Goal: Task Accomplishment & Management: Complete application form

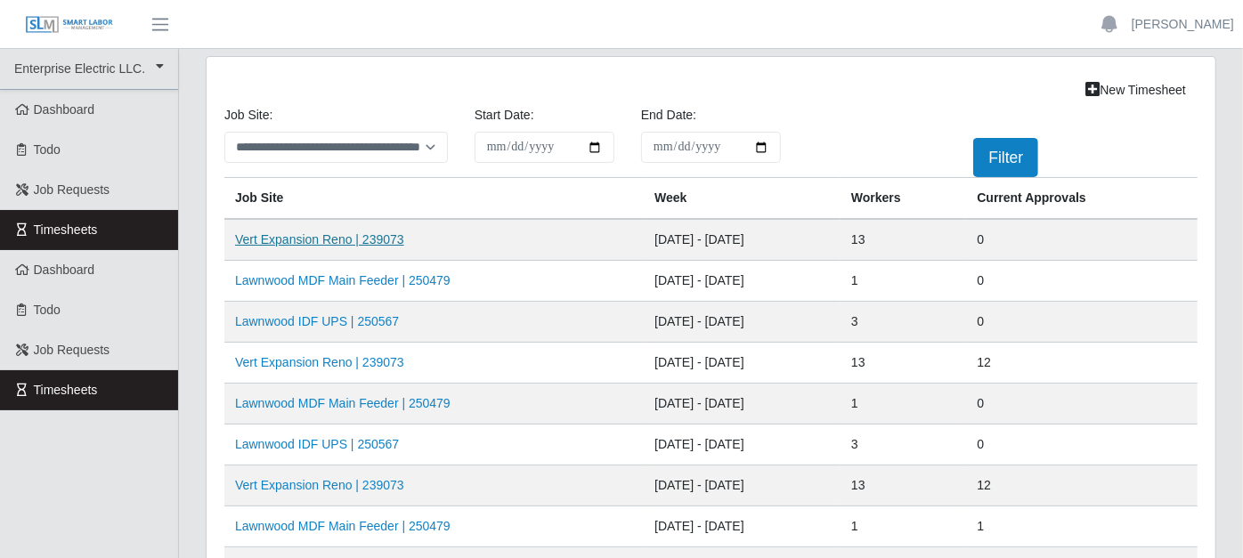
click at [277, 239] on link "Vert Expansion Reno | 239073" at bounding box center [319, 239] width 169 height 14
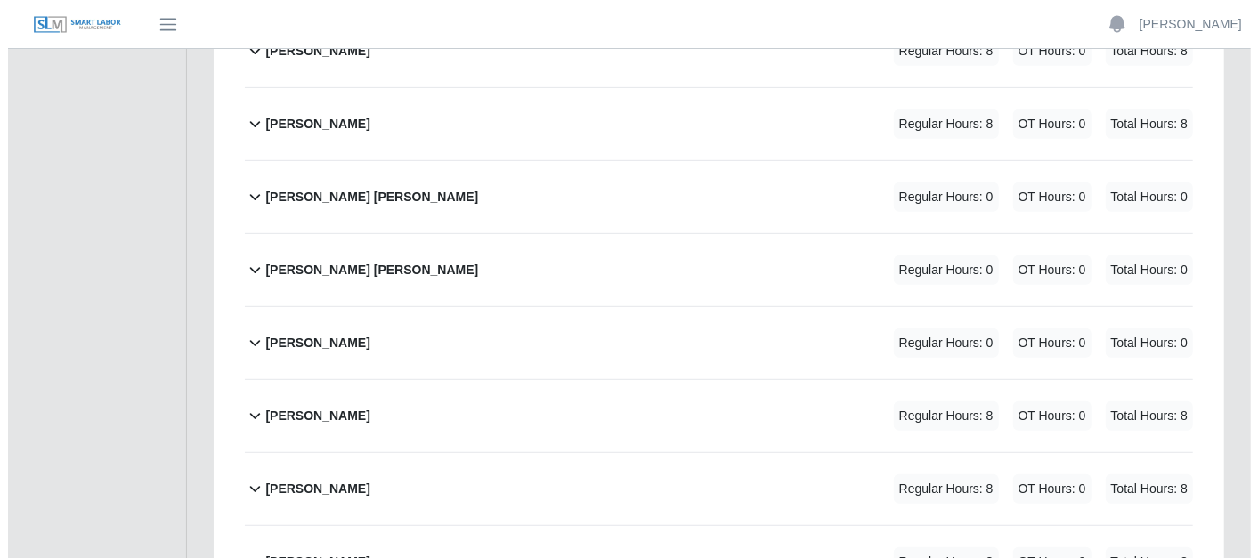
scroll to position [395, 0]
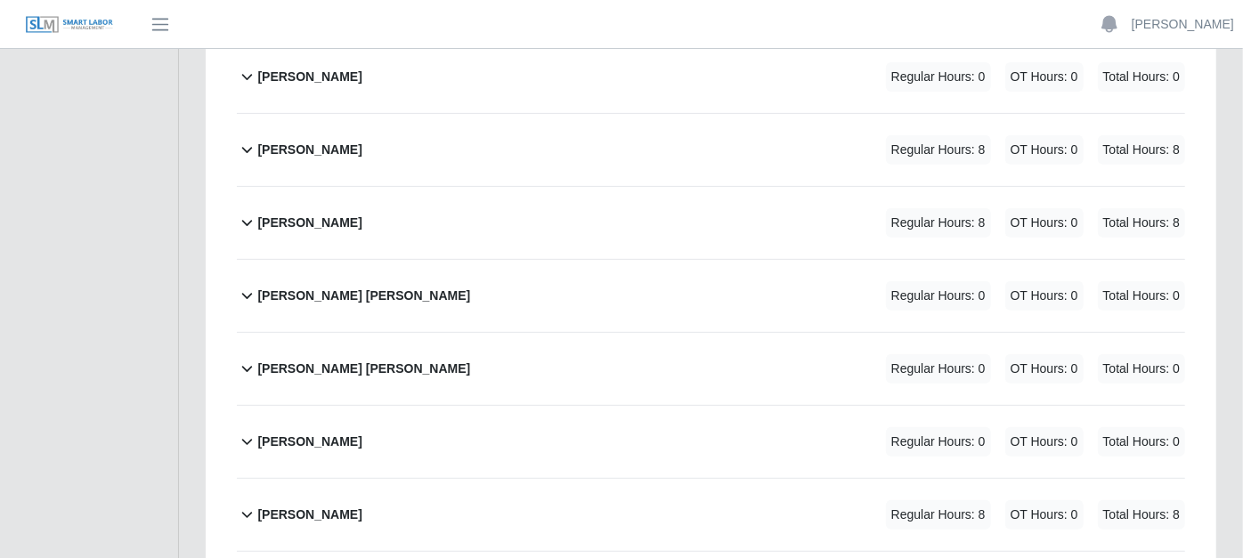
click at [249, 367] on icon at bounding box center [247, 370] width 11 height 6
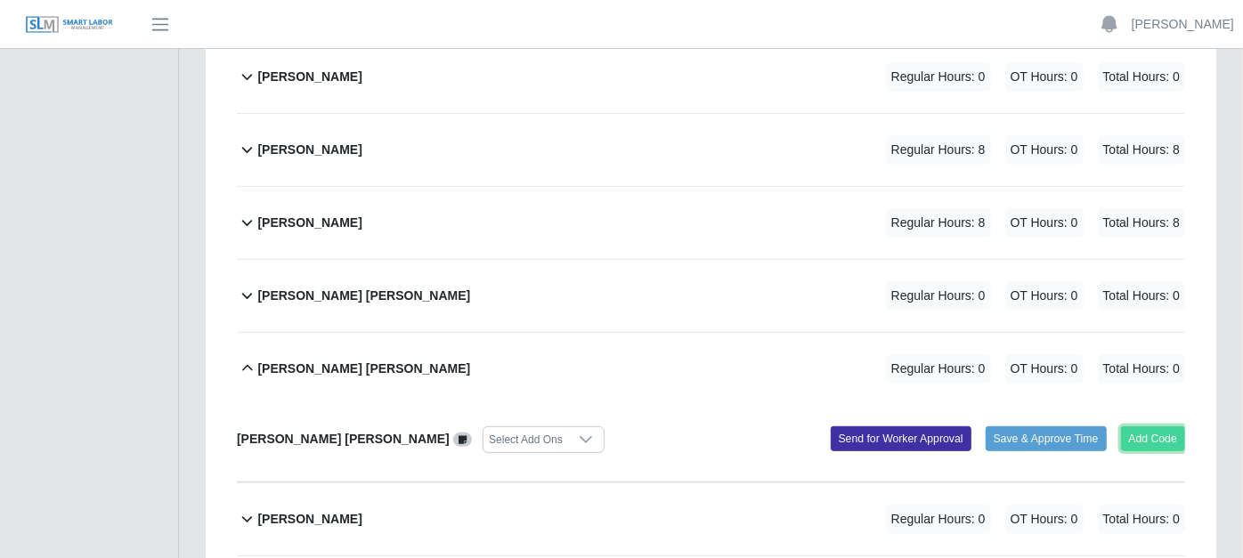
click at [1152, 426] on button "Add Code" at bounding box center [1153, 438] width 65 height 25
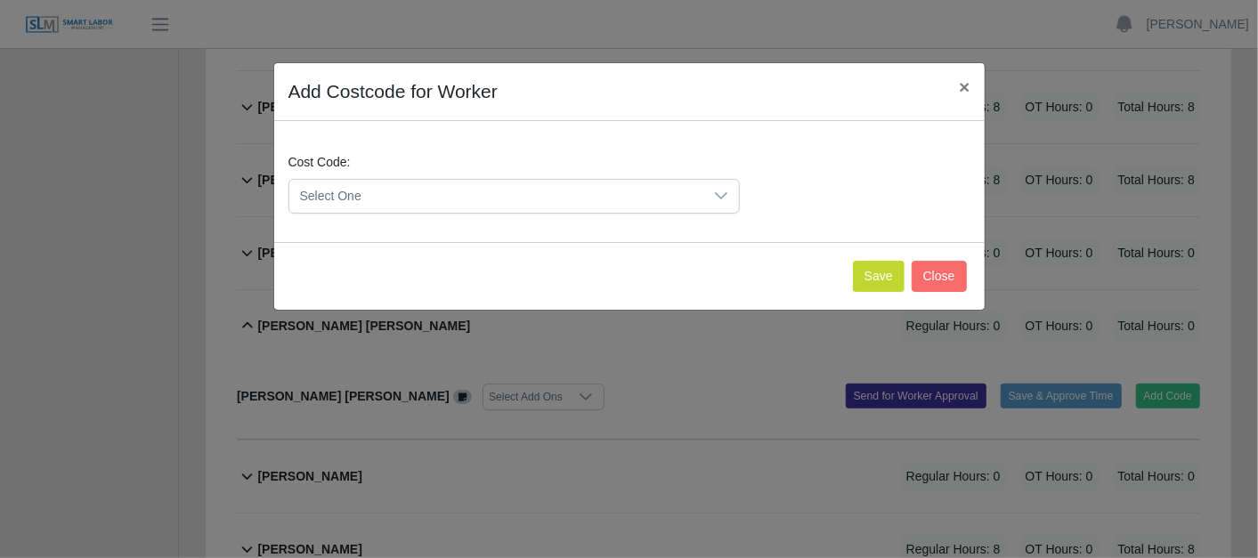
click at [728, 199] on div at bounding box center [721, 196] width 36 height 33
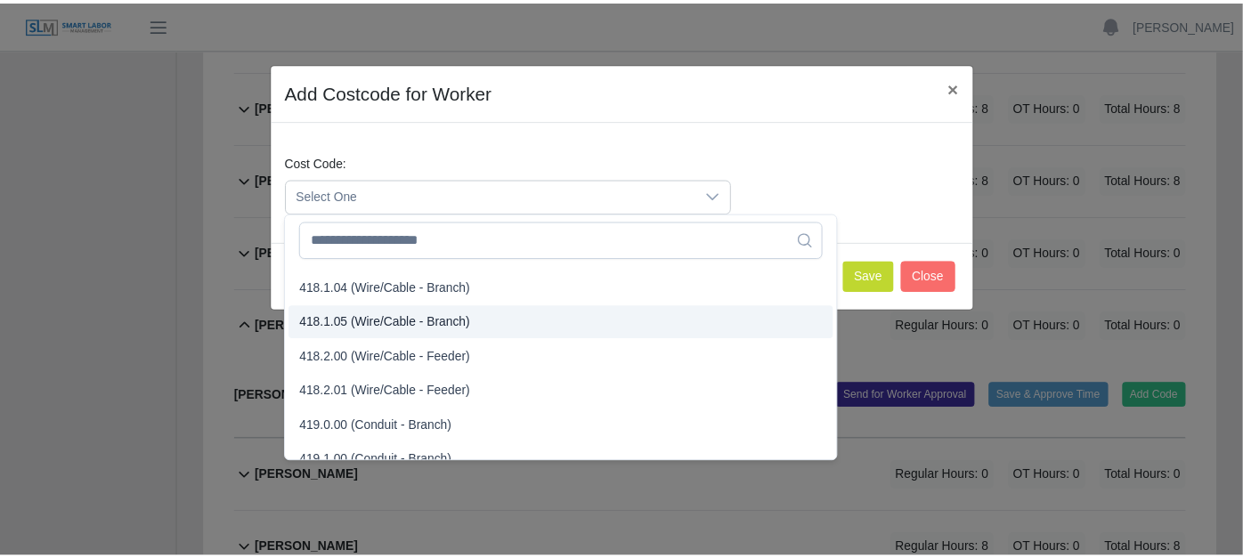
scroll to position [890, 0]
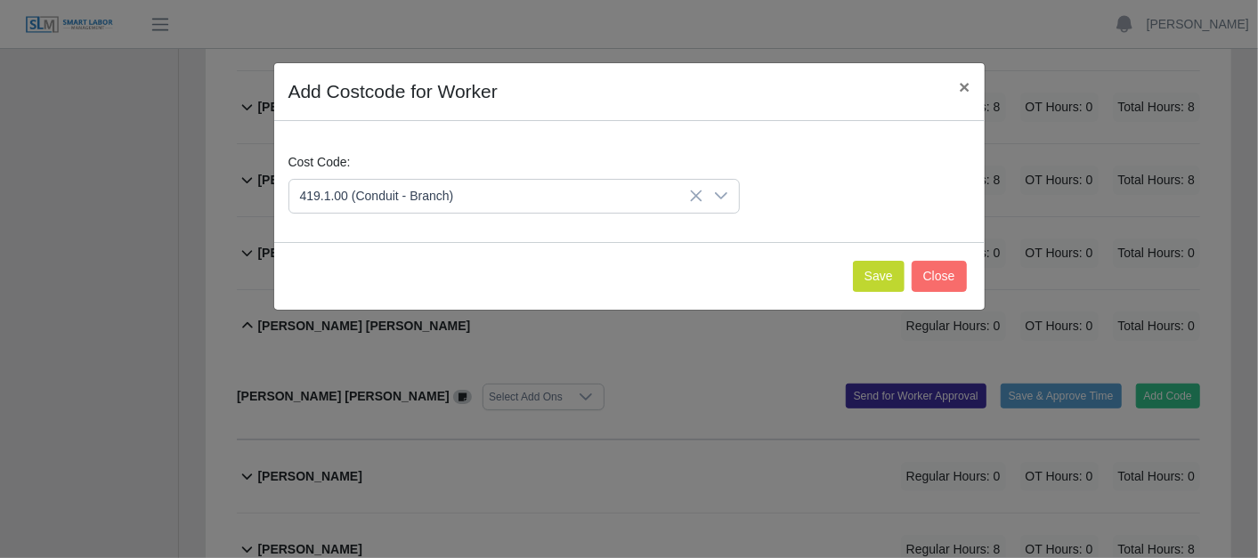
click at [358, 425] on span "419.1.00 (Conduit - Branch)" at bounding box center [380, 434] width 154 height 19
click at [879, 271] on button "Save" at bounding box center [879, 276] width 52 height 31
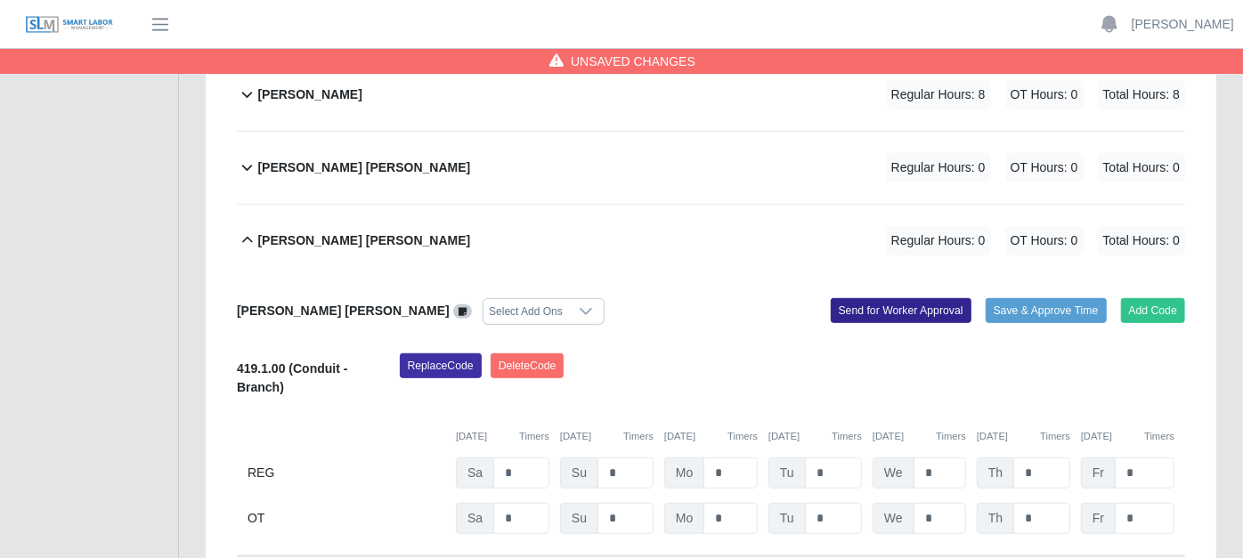
scroll to position [593, 0]
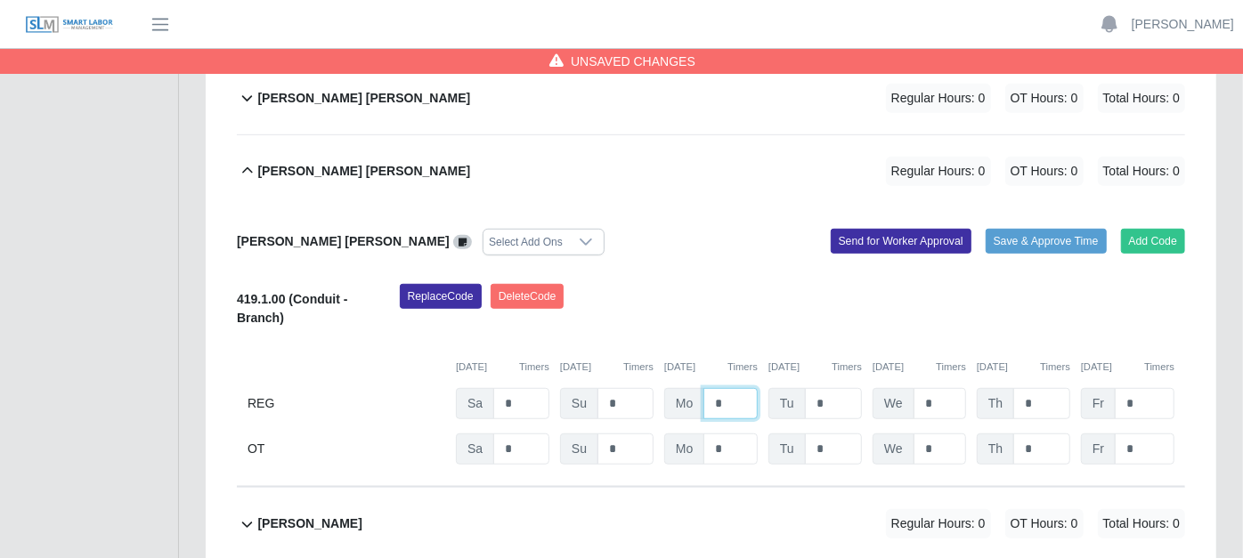
click at [741, 388] on input "*" at bounding box center [730, 403] width 54 height 31
type input "*"
click at [835, 388] on input "*" at bounding box center [833, 403] width 57 height 31
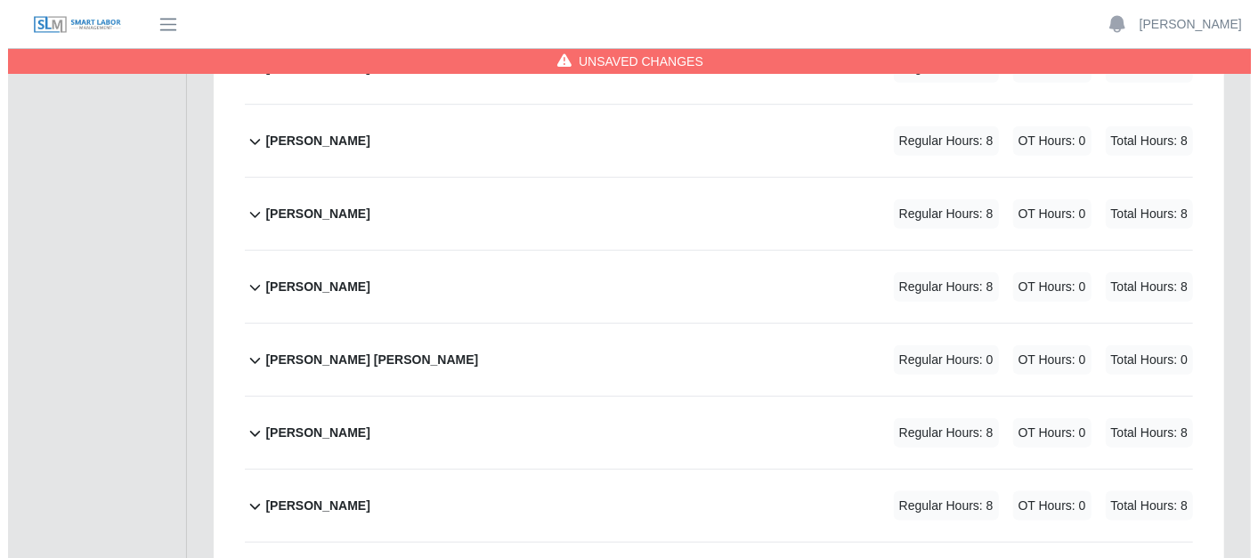
scroll to position [1039, 0]
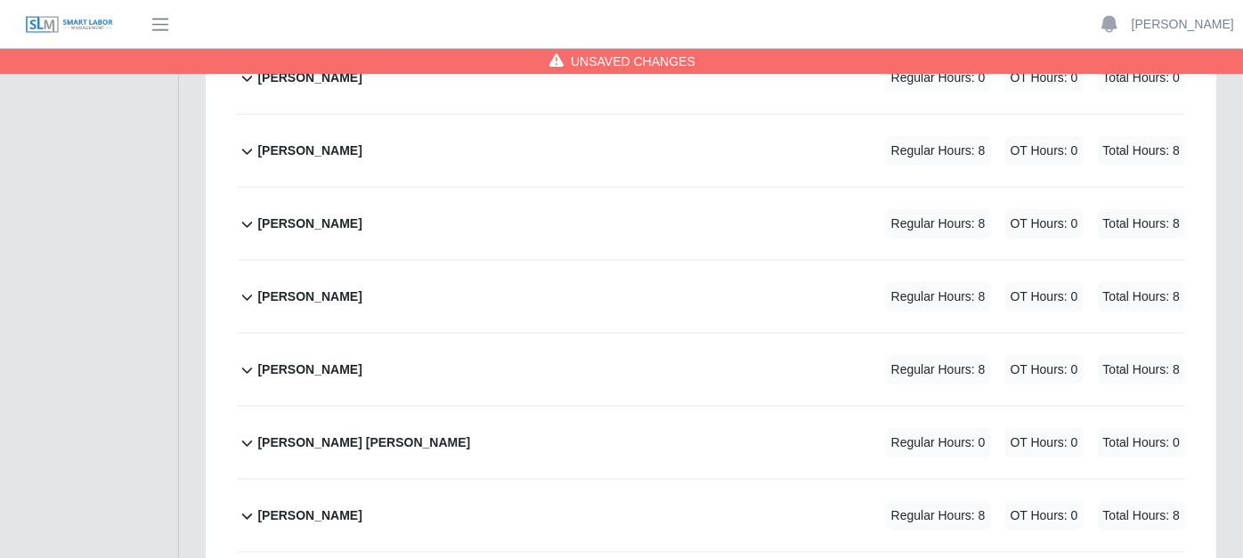
click at [244, 433] on icon at bounding box center [247, 443] width 20 height 21
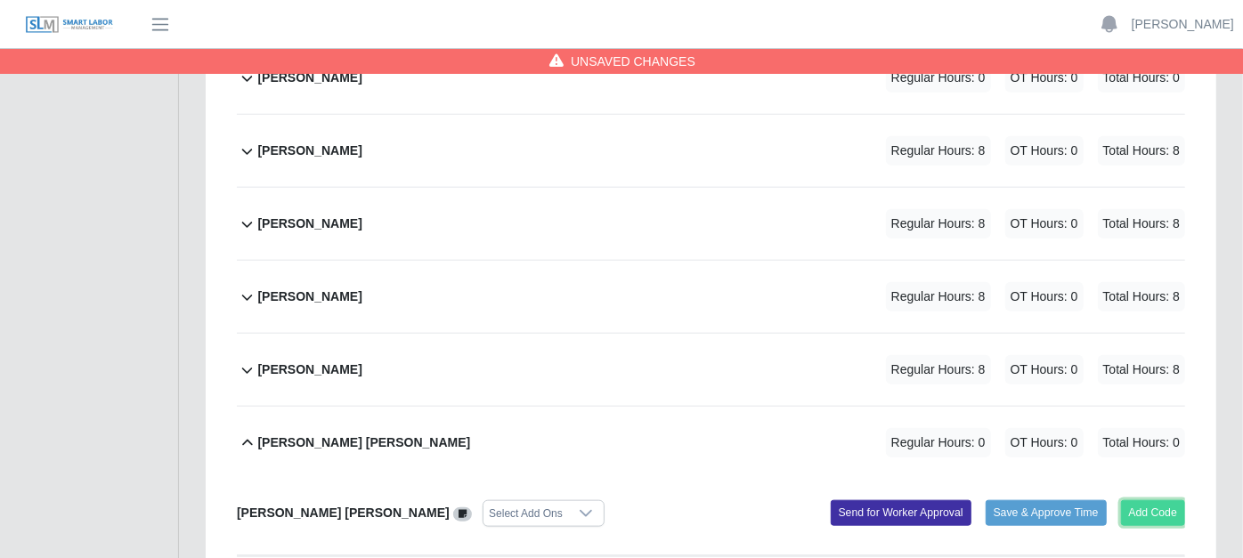
click at [1148, 500] on button "Add Code" at bounding box center [1153, 512] width 65 height 25
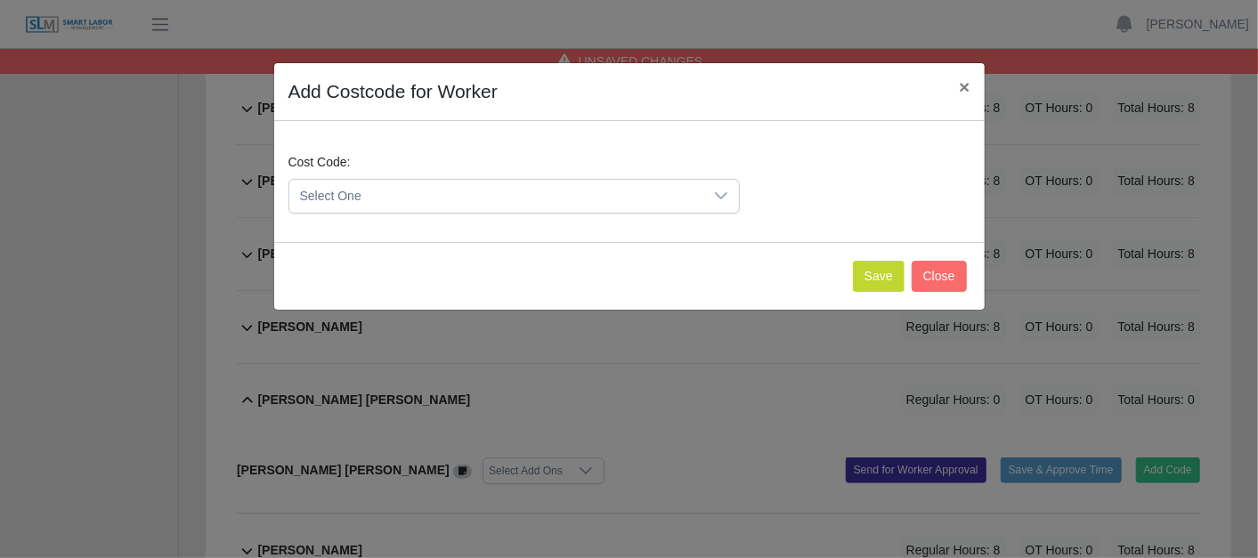
click at [727, 199] on icon at bounding box center [721, 196] width 14 height 14
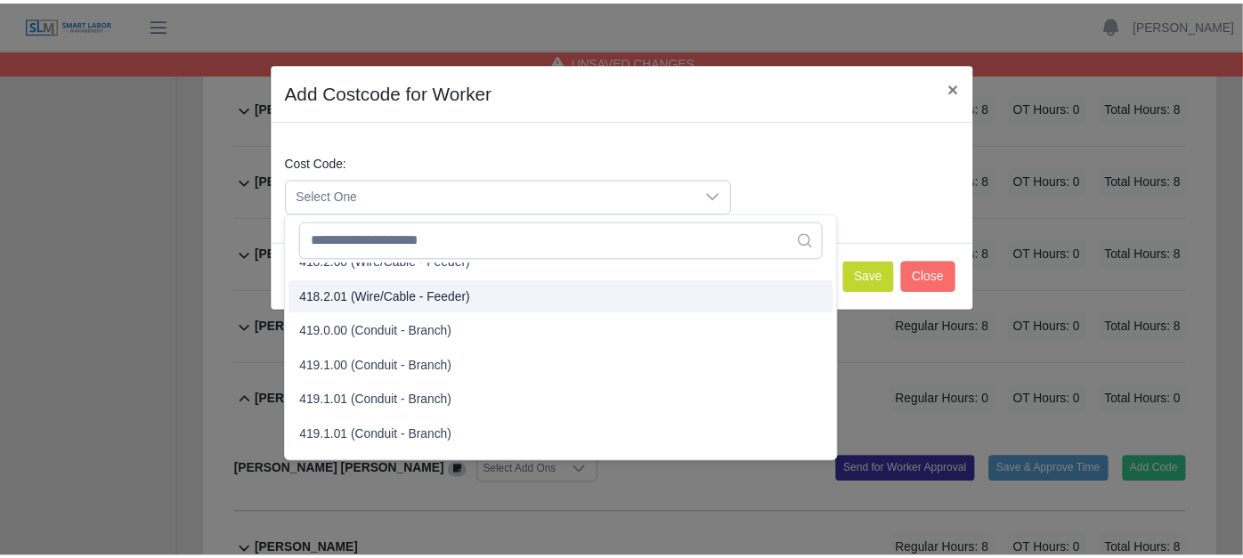
scroll to position [989, 0]
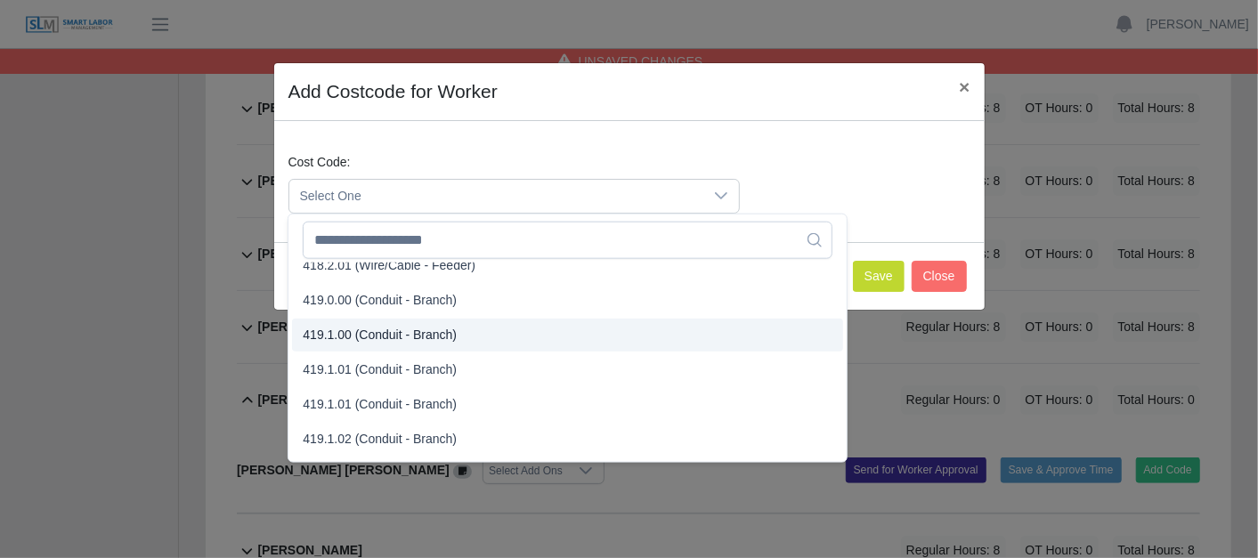
click at [359, 331] on span "419.1.00 (Conduit - Branch)" at bounding box center [380, 335] width 154 height 19
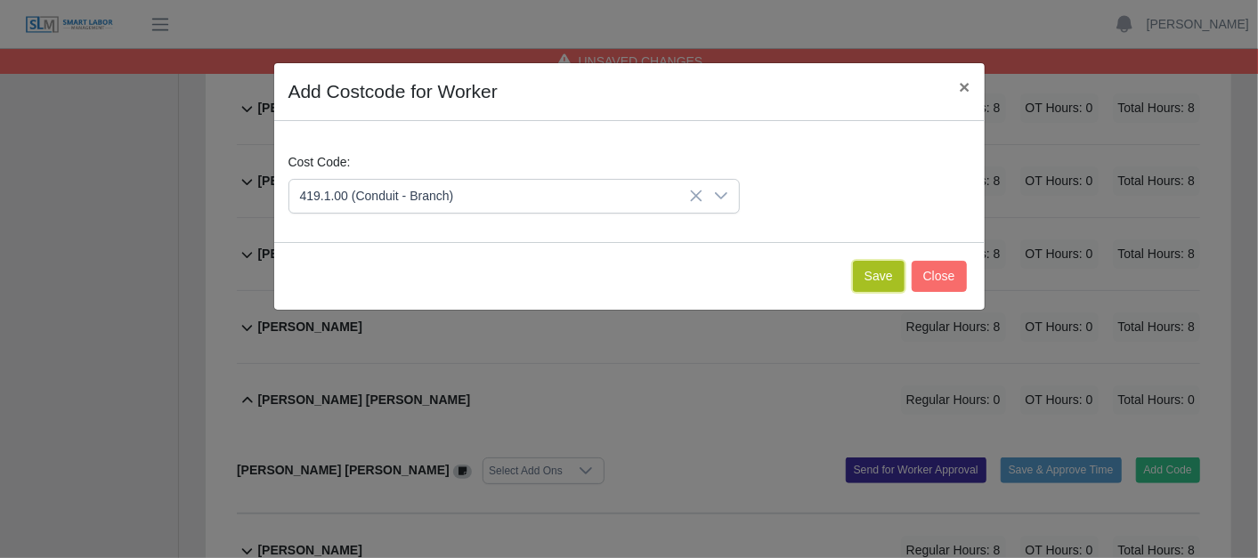
click at [872, 272] on button "Save" at bounding box center [879, 276] width 52 height 31
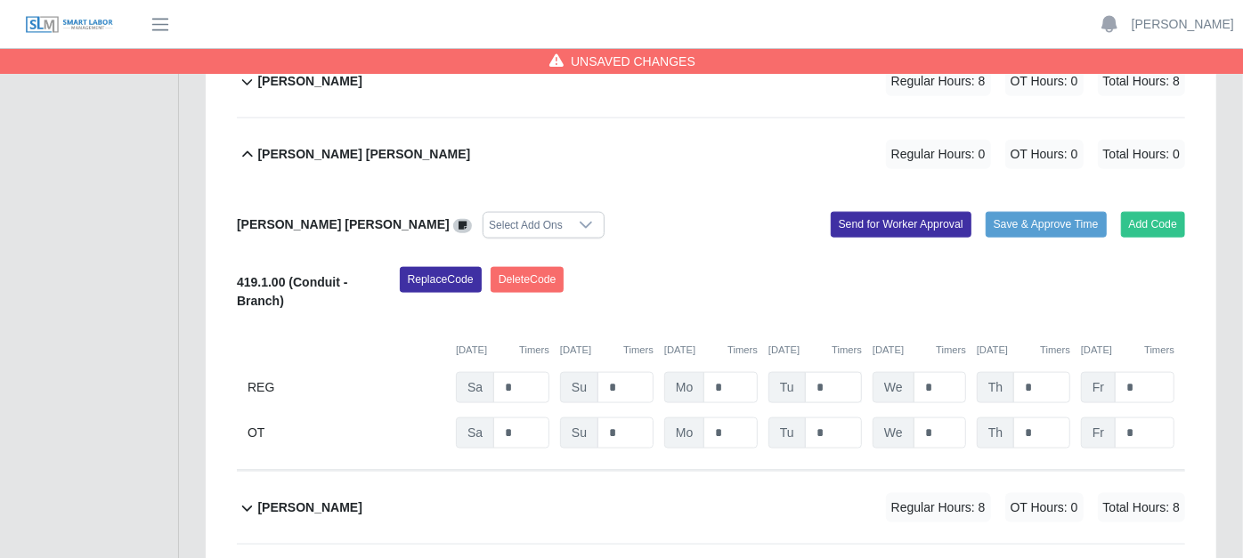
scroll to position [1335, 0]
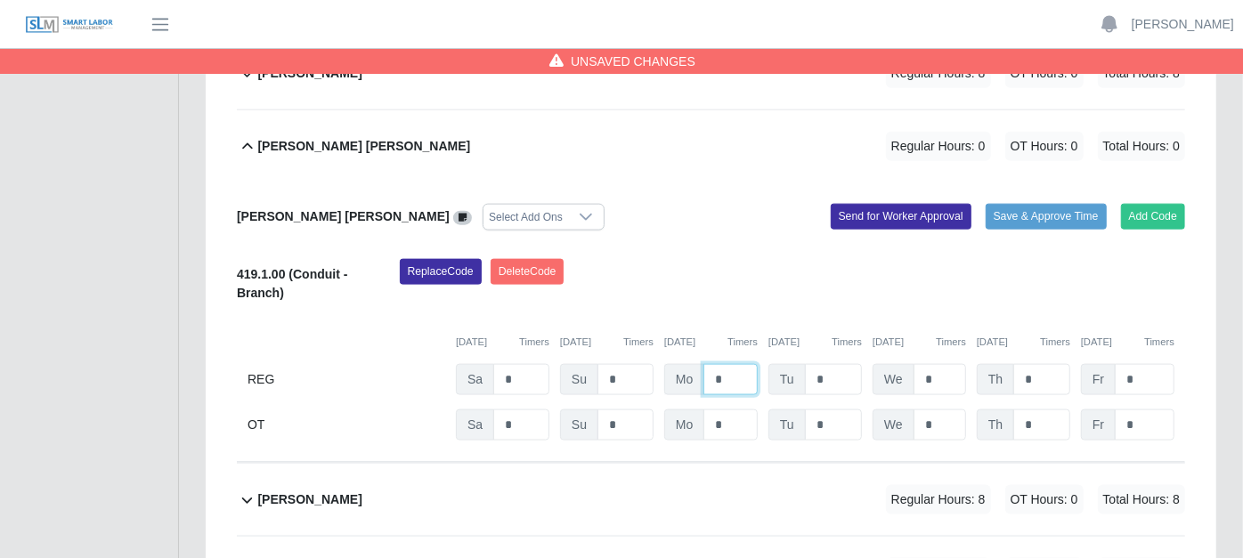
click at [745, 364] on input "*" at bounding box center [730, 379] width 54 height 31
type input "*"
click at [1033, 204] on button "Save & Approve Time" at bounding box center [1045, 216] width 121 height 25
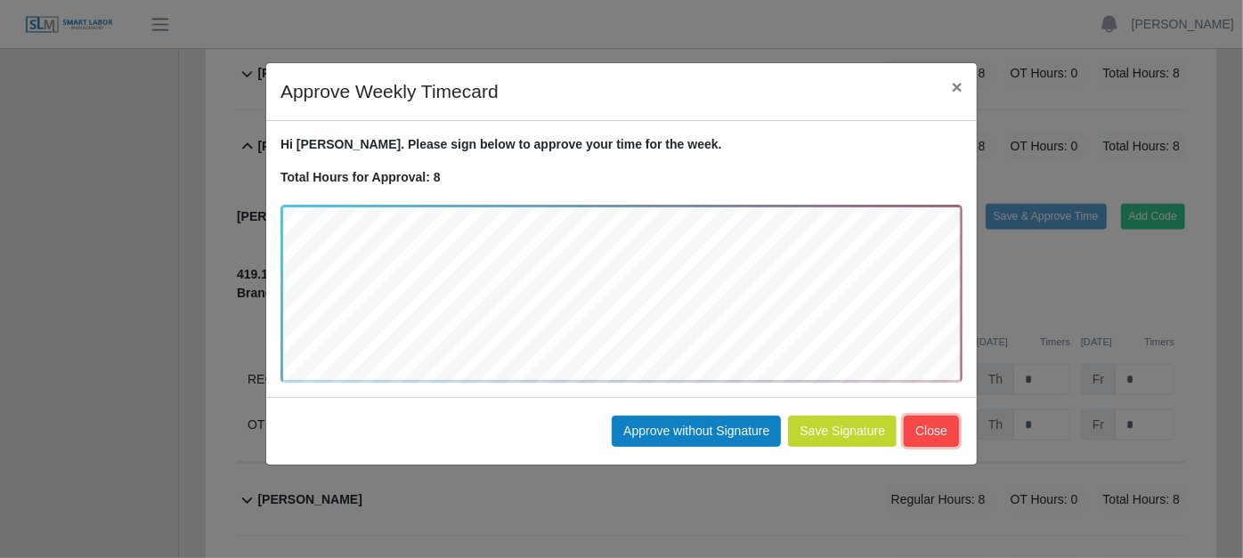
click at [934, 424] on button "Close" at bounding box center [931, 431] width 55 height 31
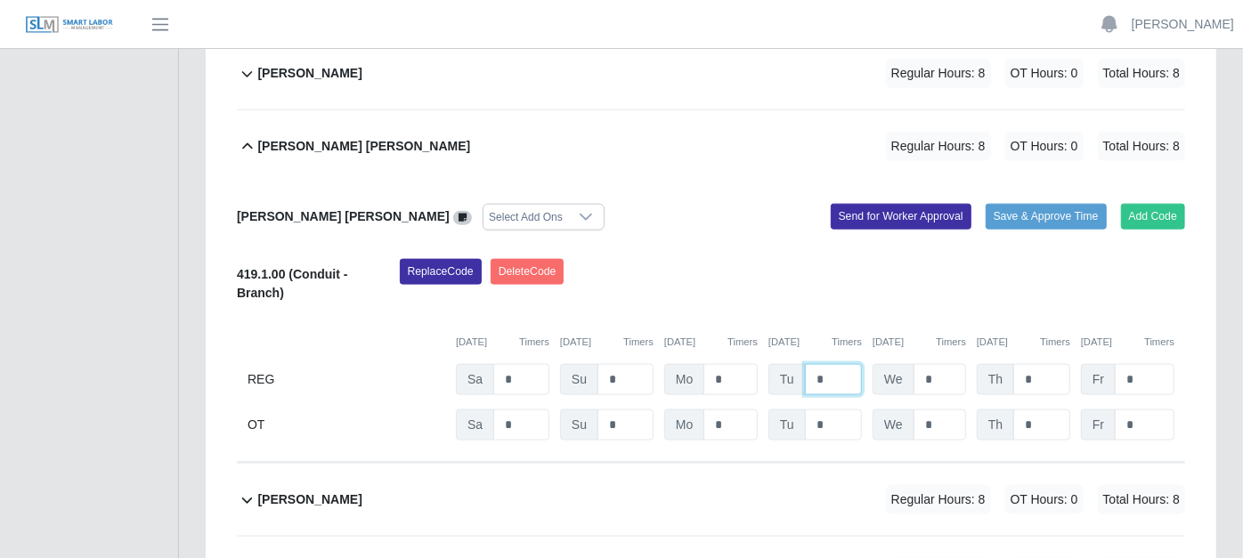
click at [847, 364] on input "*" at bounding box center [833, 379] width 57 height 31
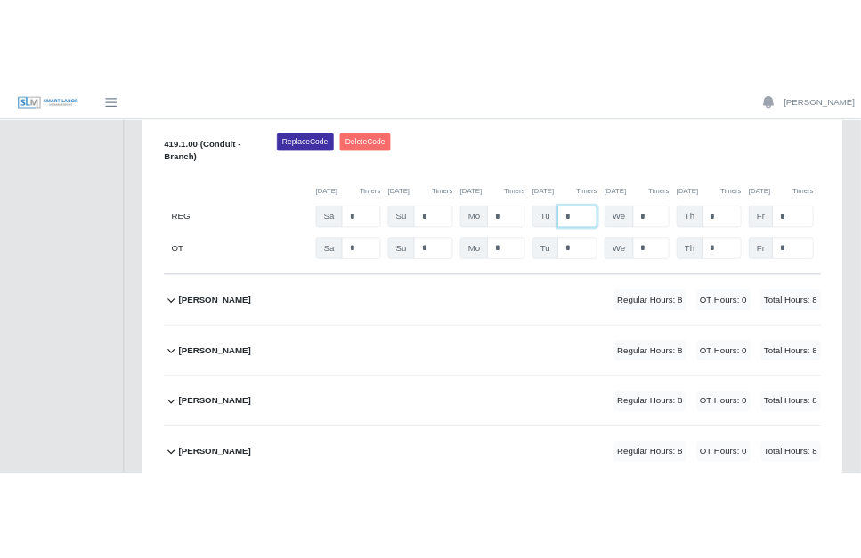
scroll to position [1615, 0]
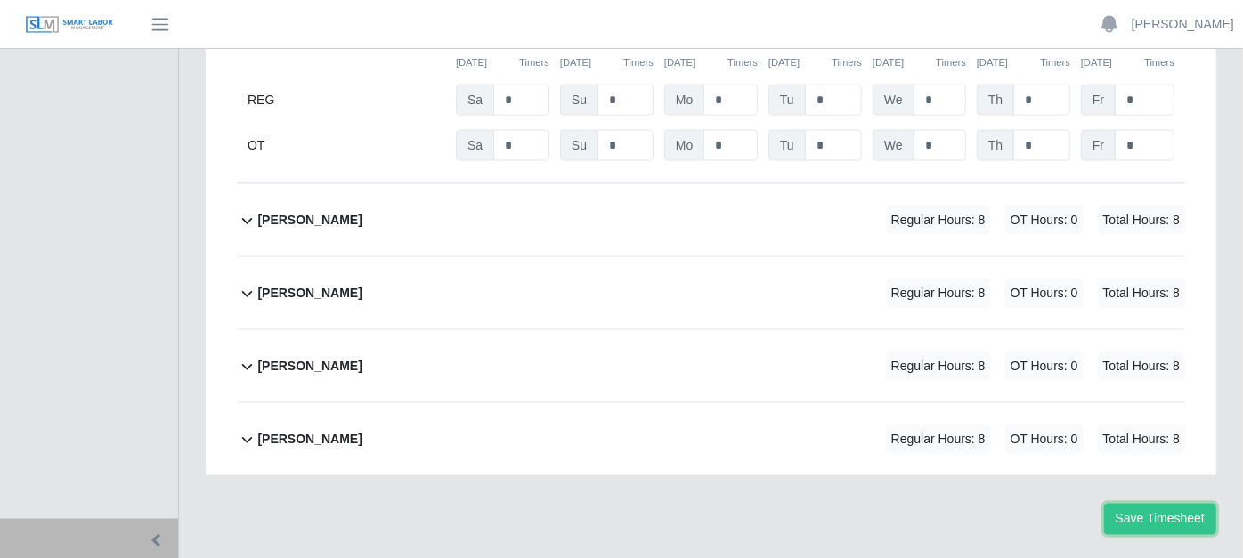
drag, startPoint x: 1151, startPoint y: 460, endPoint x: 1106, endPoint y: 442, distance: 48.8
click at [1152, 504] on button "Save Timesheet" at bounding box center [1160, 519] width 112 height 31
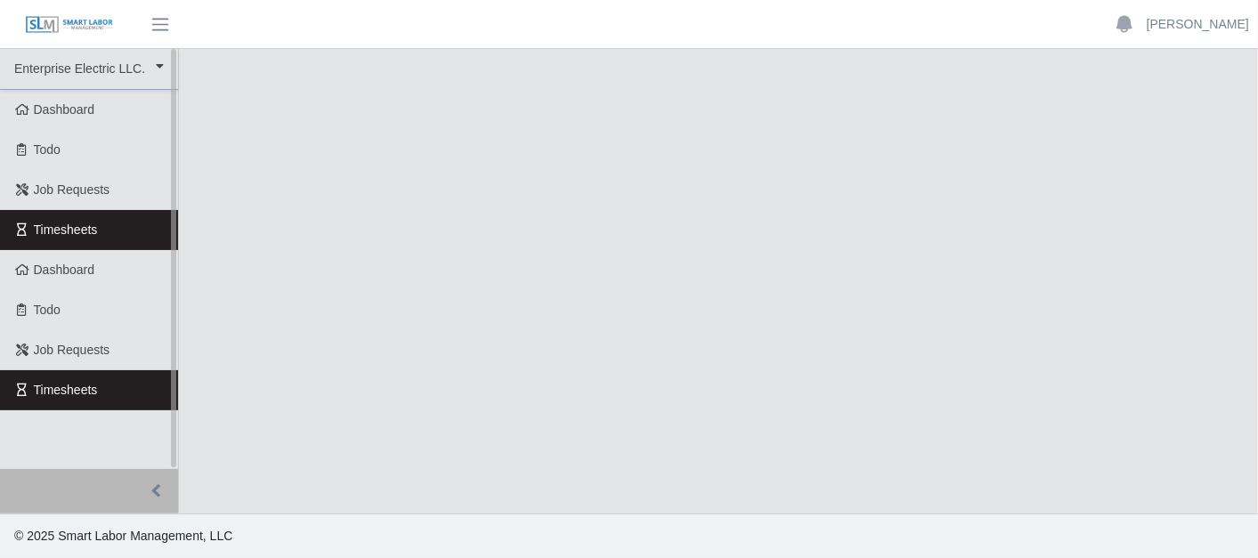
select select "***"
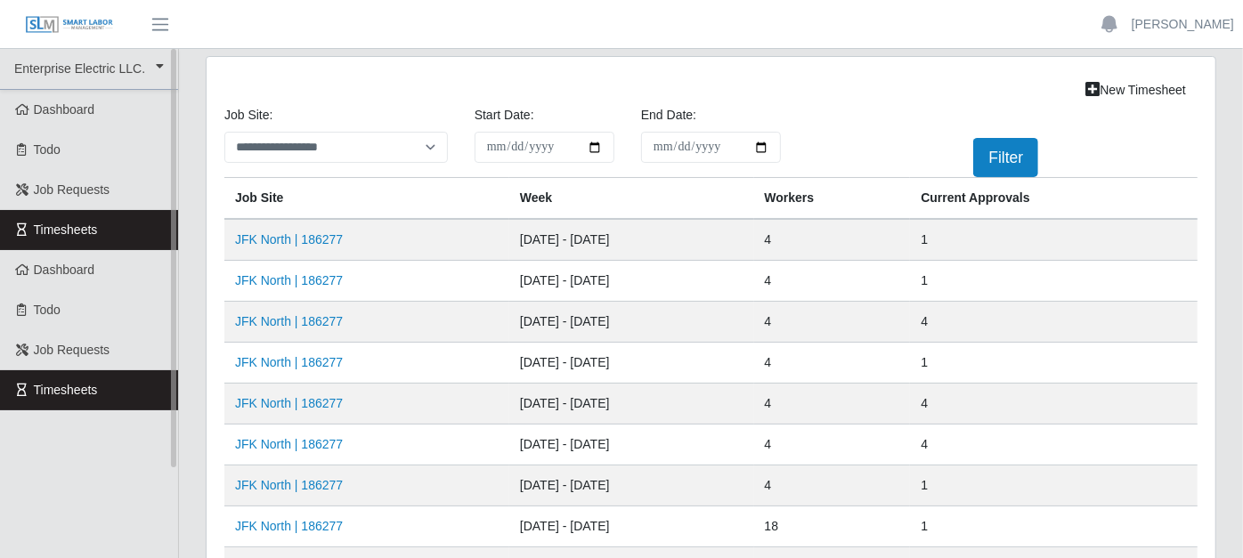
click at [127, 221] on link "Timesheets" at bounding box center [89, 230] width 178 height 40
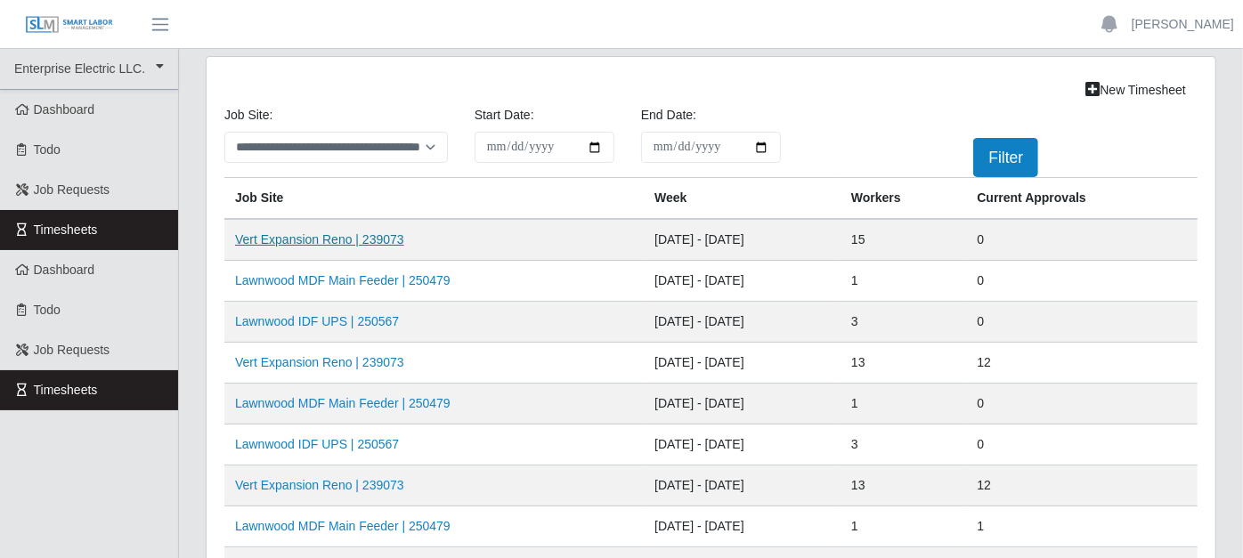
click at [268, 239] on link "Vert Expansion Reno | 239073" at bounding box center [319, 239] width 169 height 14
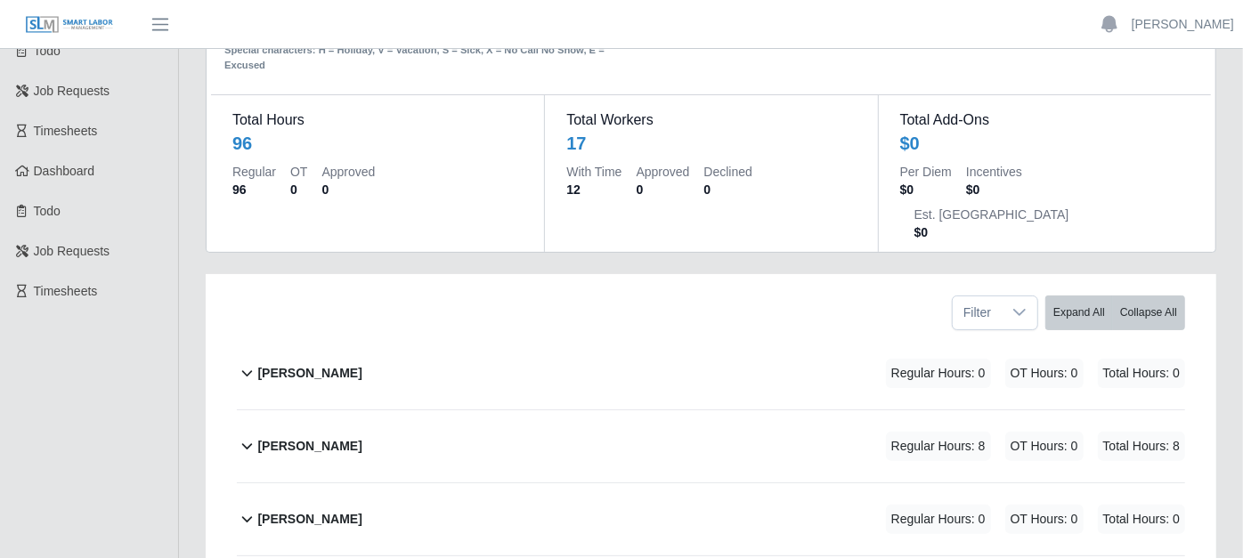
scroll to position [198, 0]
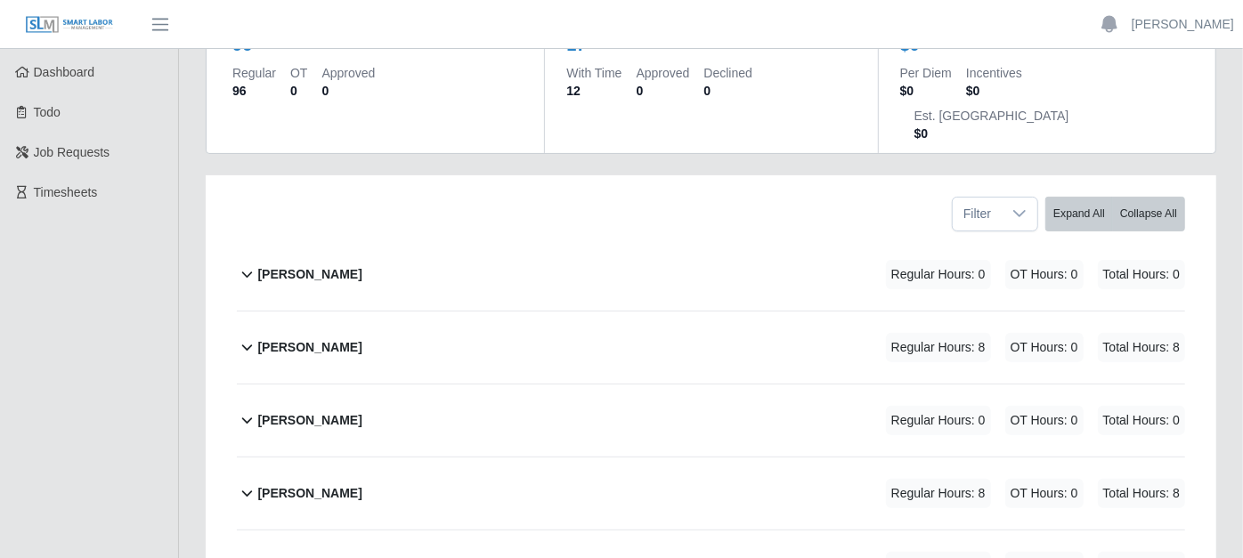
click at [249, 418] on icon at bounding box center [247, 421] width 11 height 6
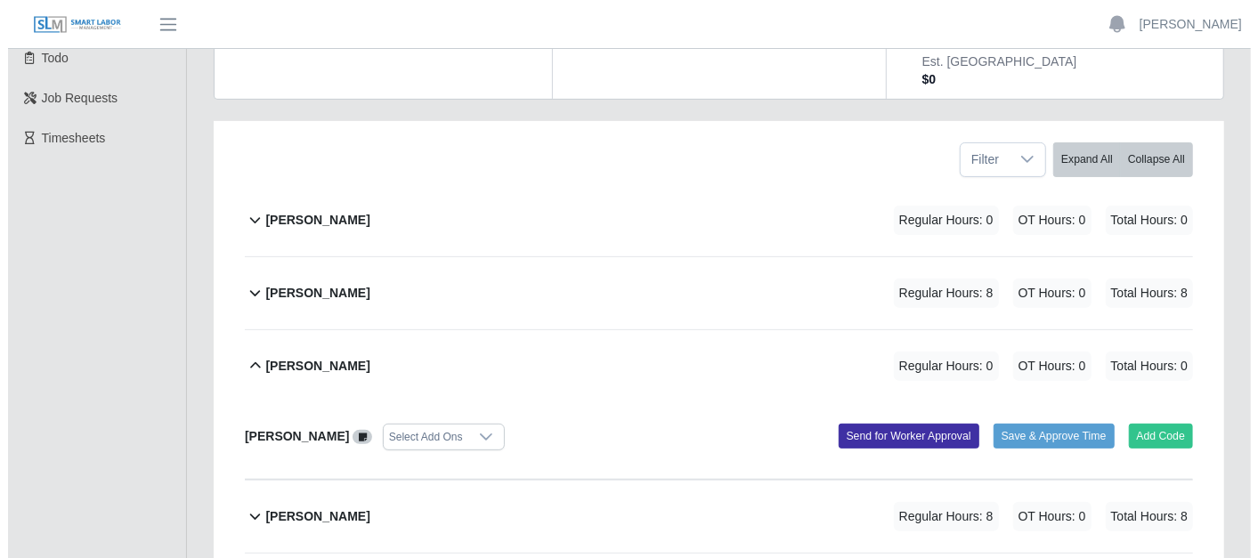
scroll to position [296, 0]
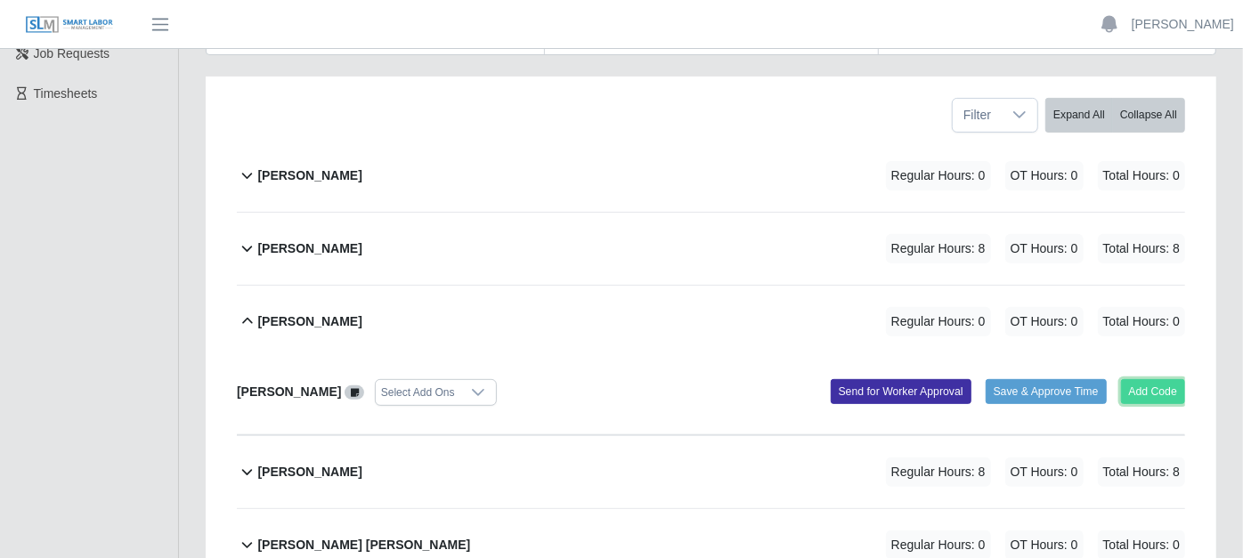
click at [1144, 379] on button "Add Code" at bounding box center [1153, 391] width 65 height 25
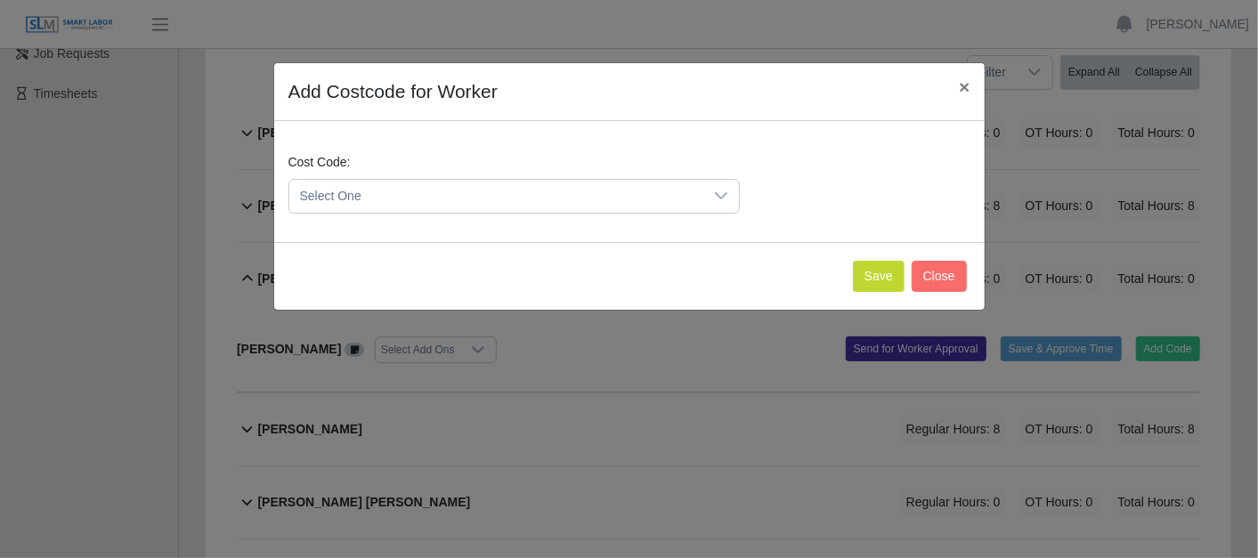
click at [723, 193] on icon at bounding box center [721, 196] width 14 height 14
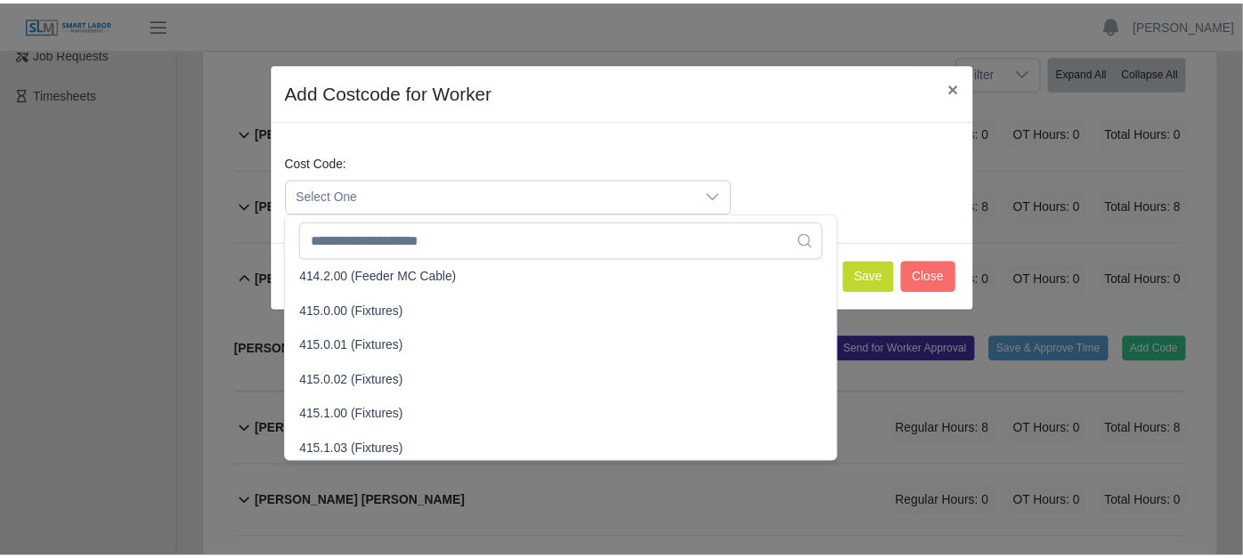
scroll to position [890, 0]
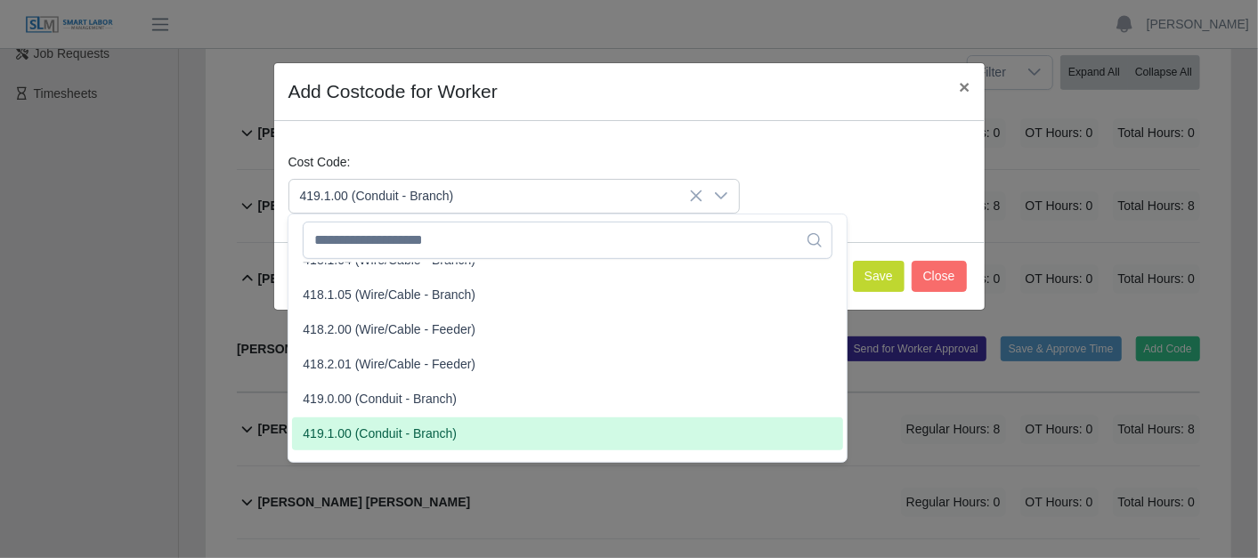
click at [345, 428] on span "419.1.00 (Conduit - Branch)" at bounding box center [380, 434] width 154 height 19
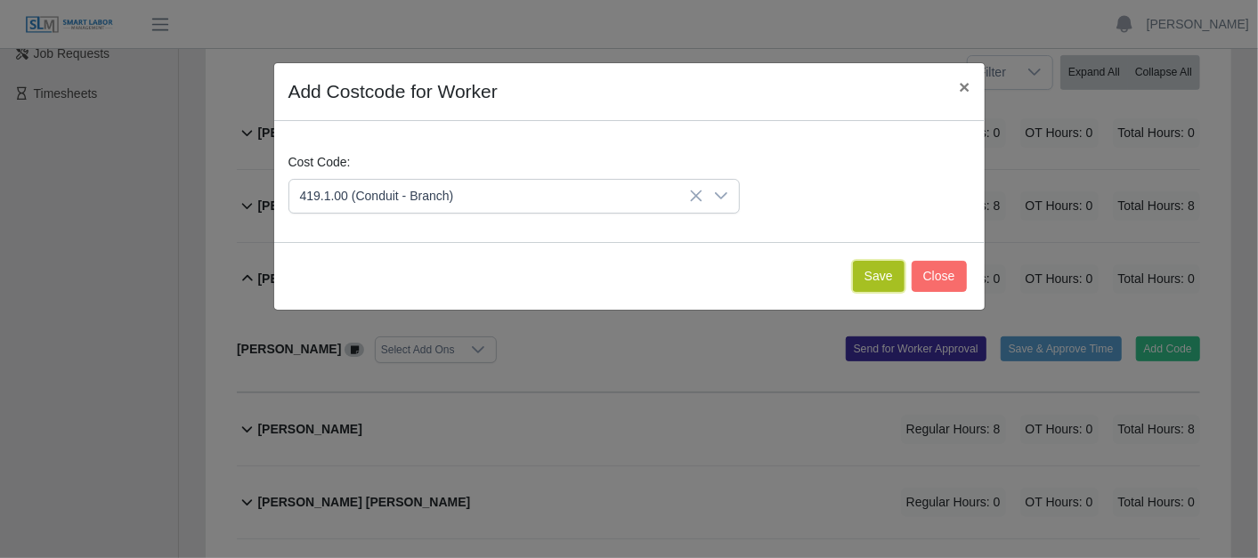
click at [890, 264] on button "Save" at bounding box center [879, 276] width 52 height 31
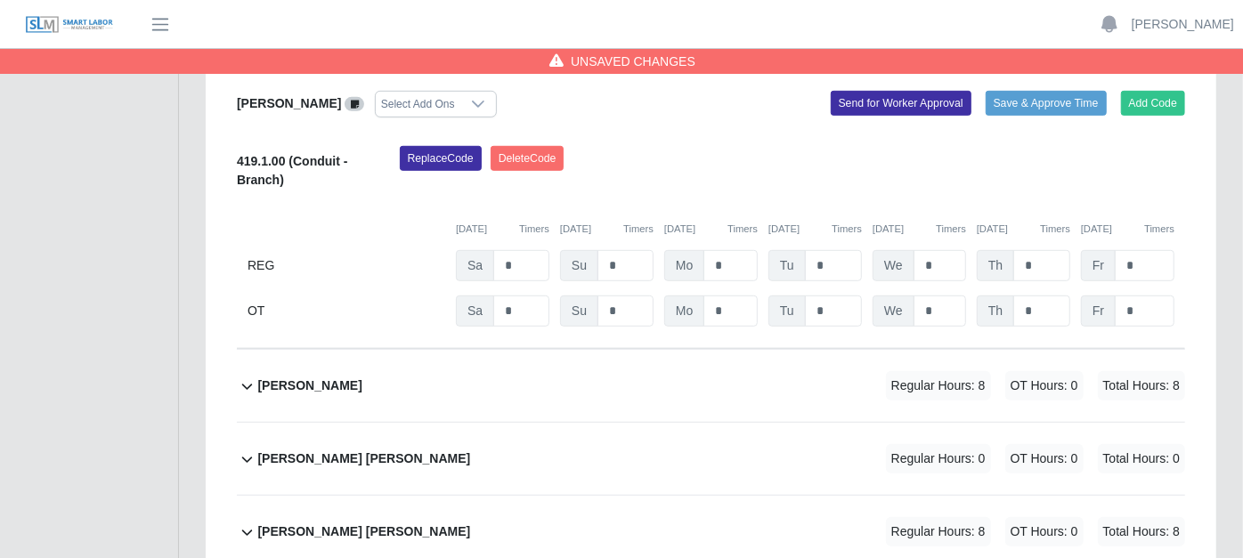
scroll to position [593, 0]
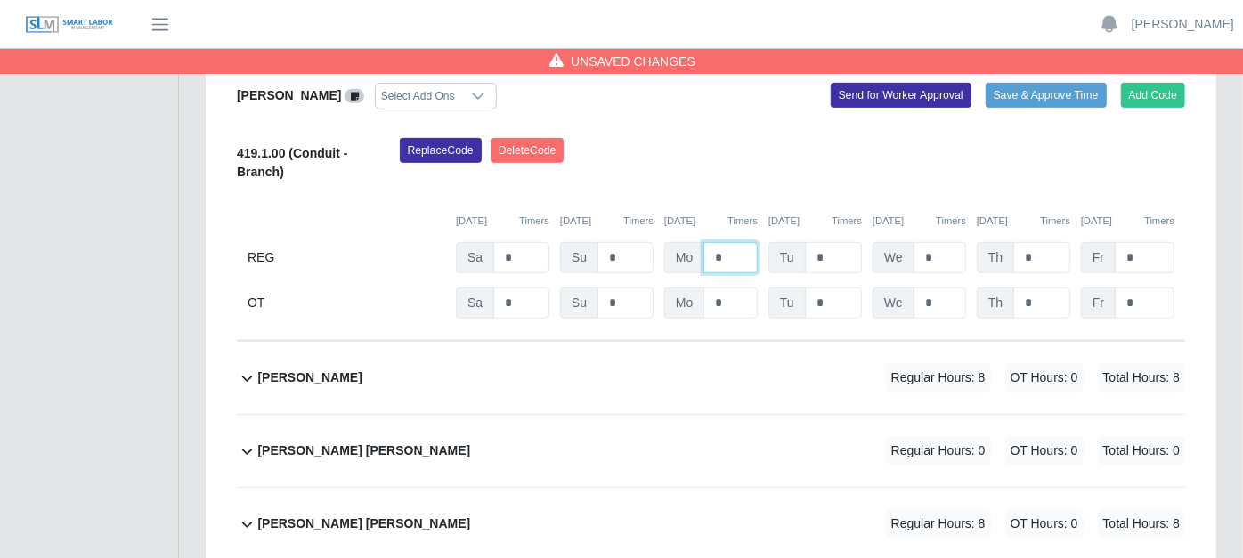
click at [746, 242] on input "*" at bounding box center [730, 257] width 54 height 31
type input "*"
click at [247, 441] on icon at bounding box center [247, 451] width 20 height 21
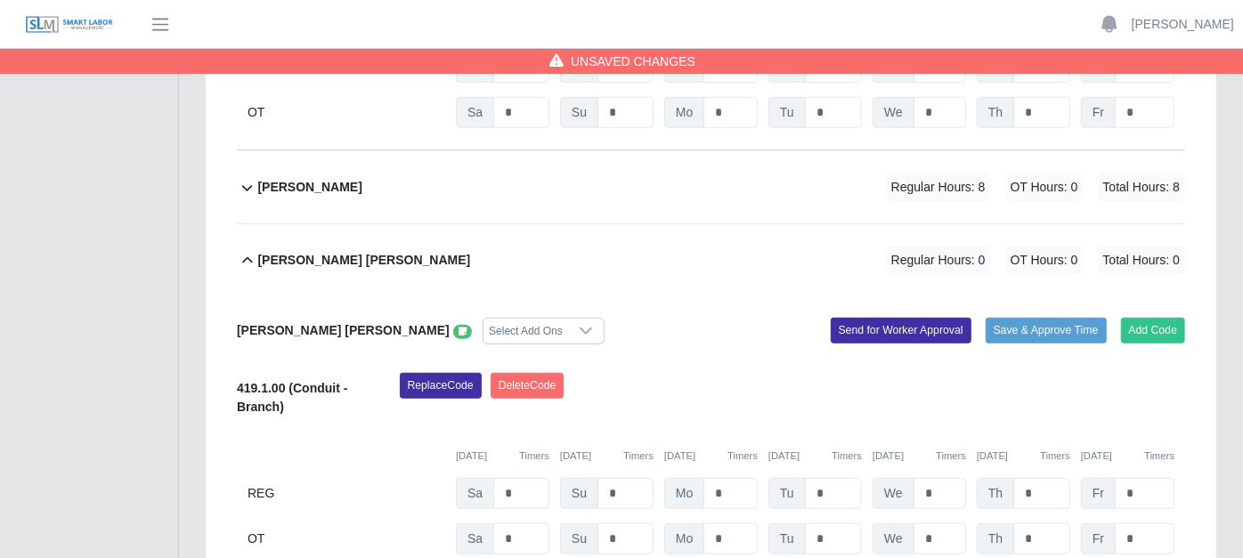
scroll to position [791, 0]
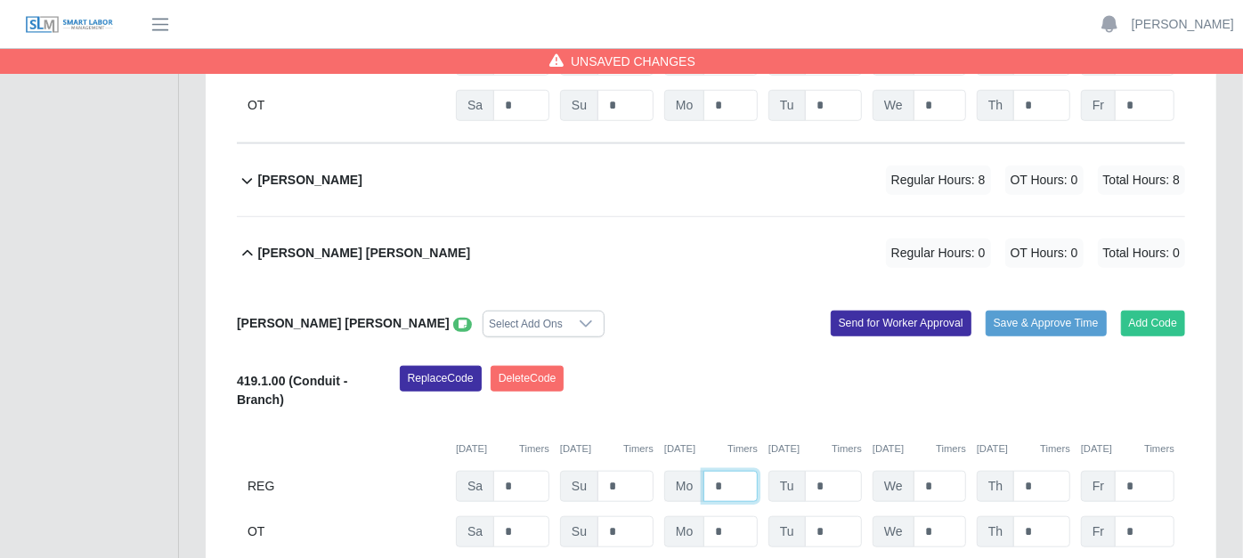
click at [734, 471] on input "*" at bounding box center [730, 486] width 54 height 31
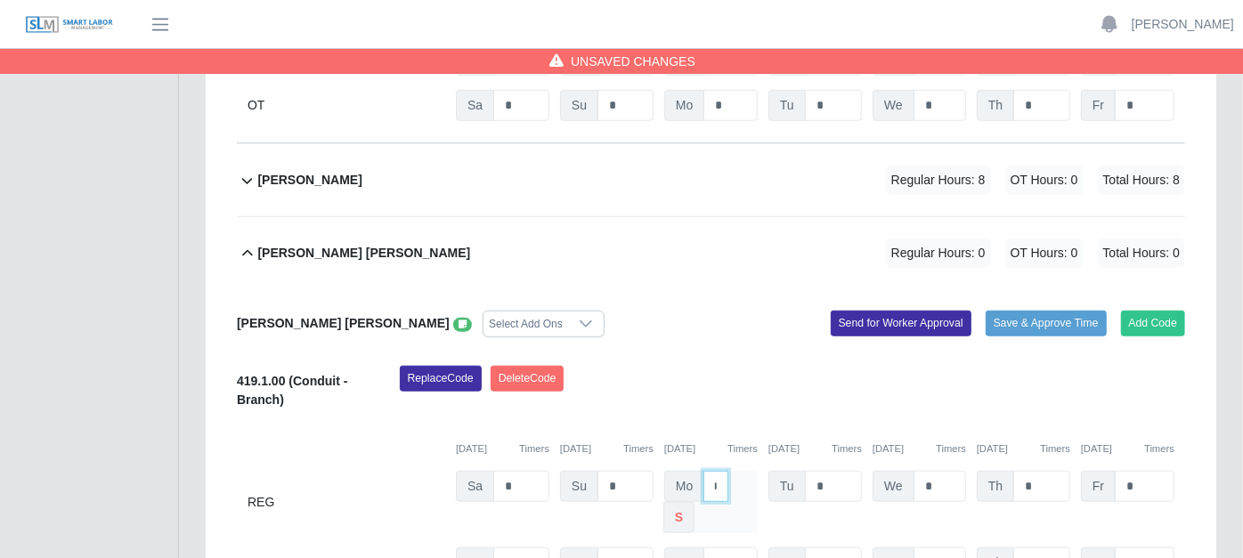
type input "*"
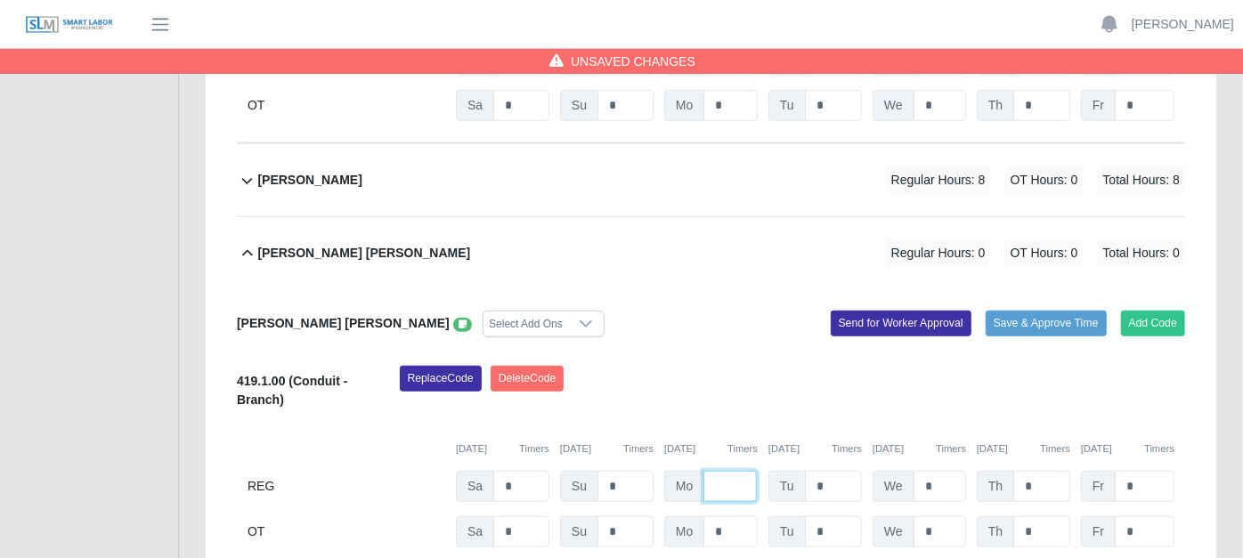
type input "*"
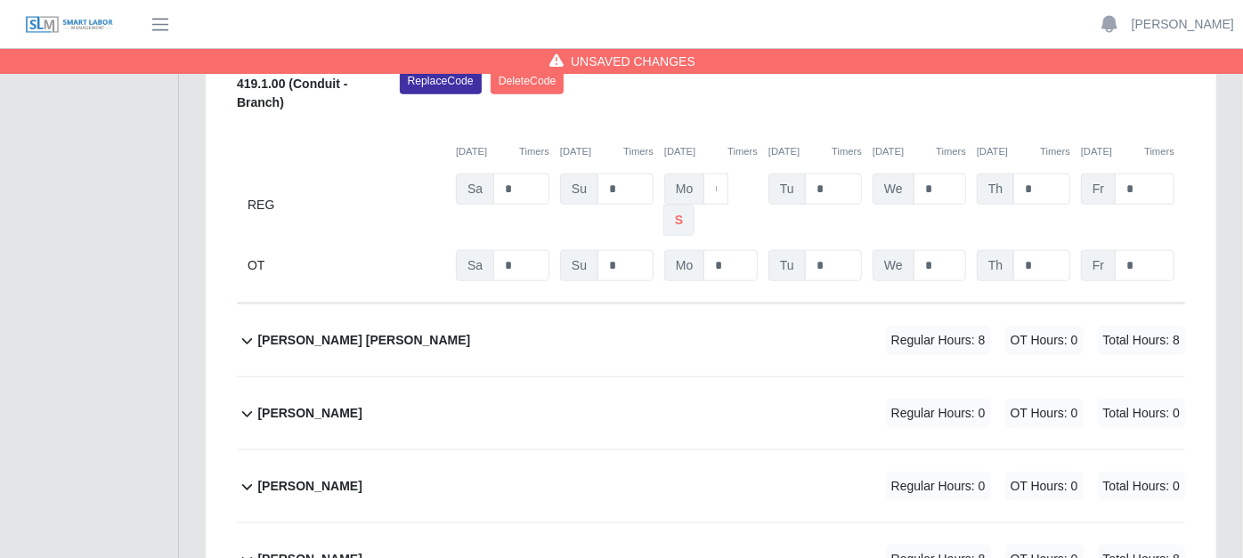
click at [247, 330] on icon at bounding box center [247, 340] width 20 height 21
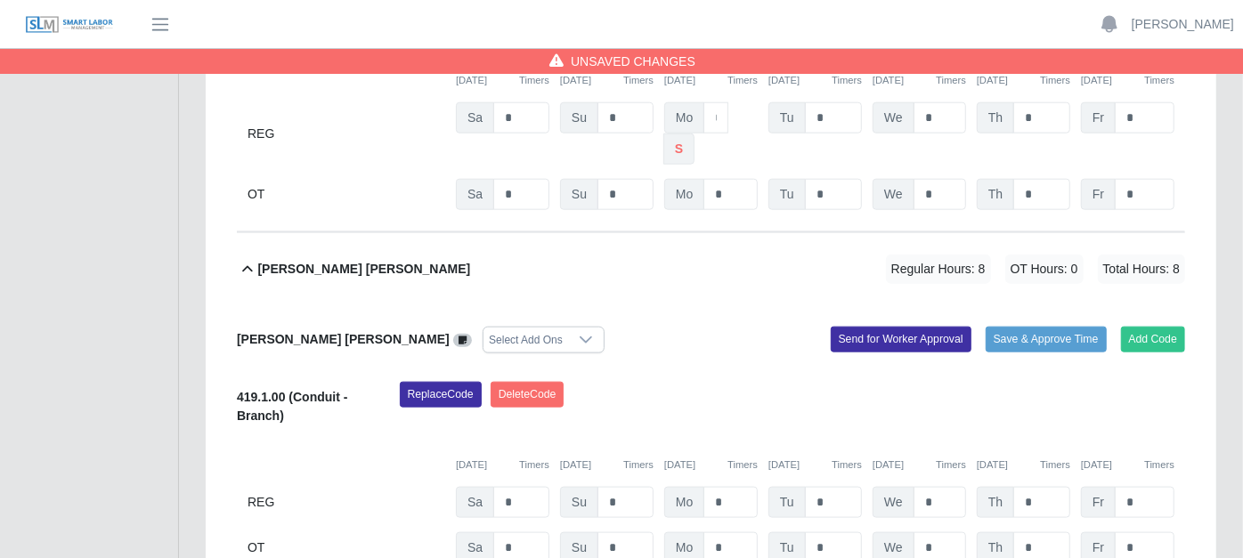
scroll to position [1187, 0]
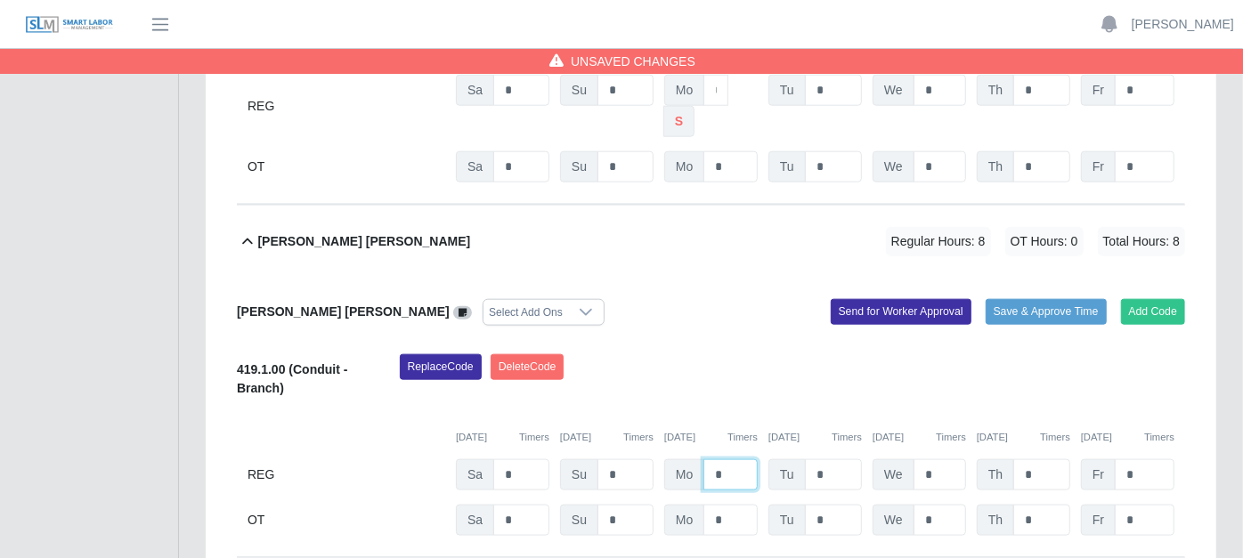
click at [734, 459] on input "*" at bounding box center [730, 474] width 54 height 31
type input "*"
click at [458, 308] on icon at bounding box center [462, 313] width 8 height 10
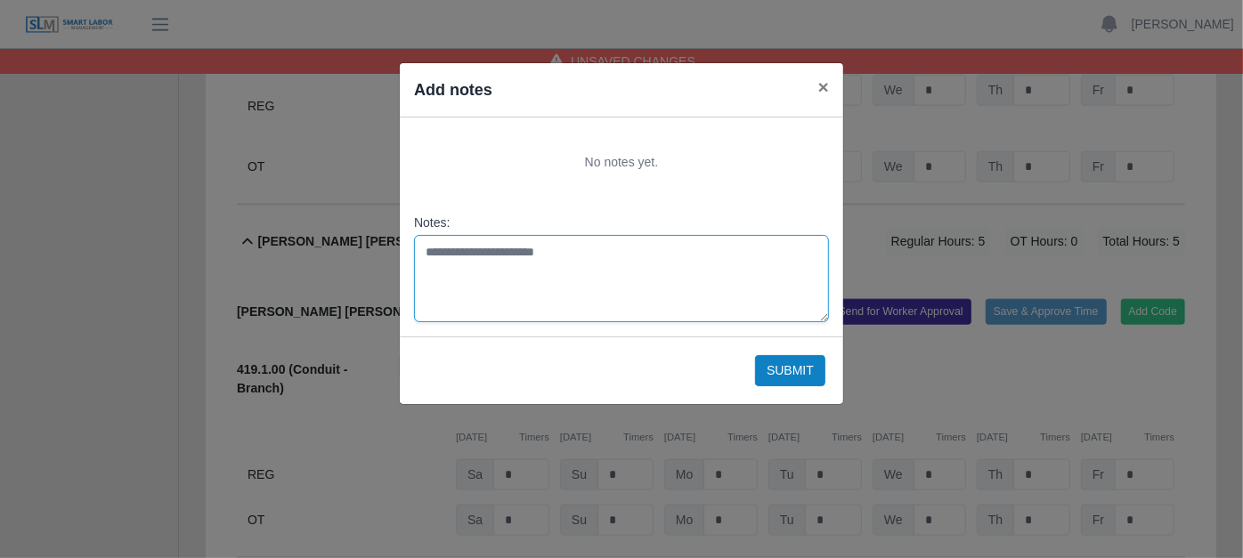
click at [432, 241] on textarea "Notes:" at bounding box center [621, 278] width 415 height 87
click at [447, 255] on textarea "Notes:" at bounding box center [621, 278] width 415 height 87
type textarea "**********"
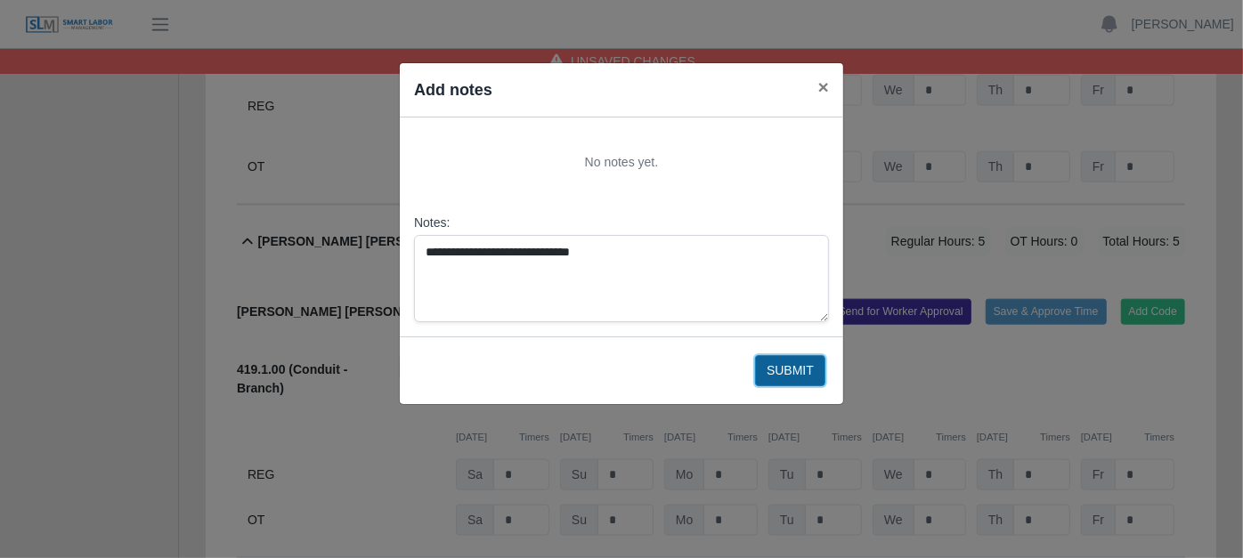
click at [778, 367] on button "Submit" at bounding box center [790, 370] width 70 height 31
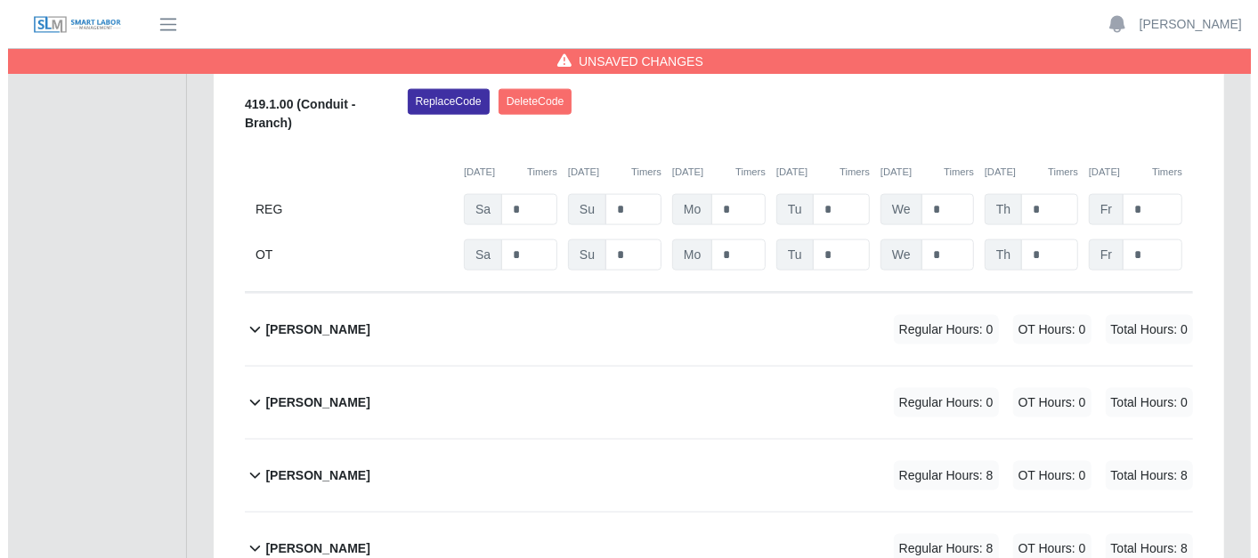
scroll to position [1483, 0]
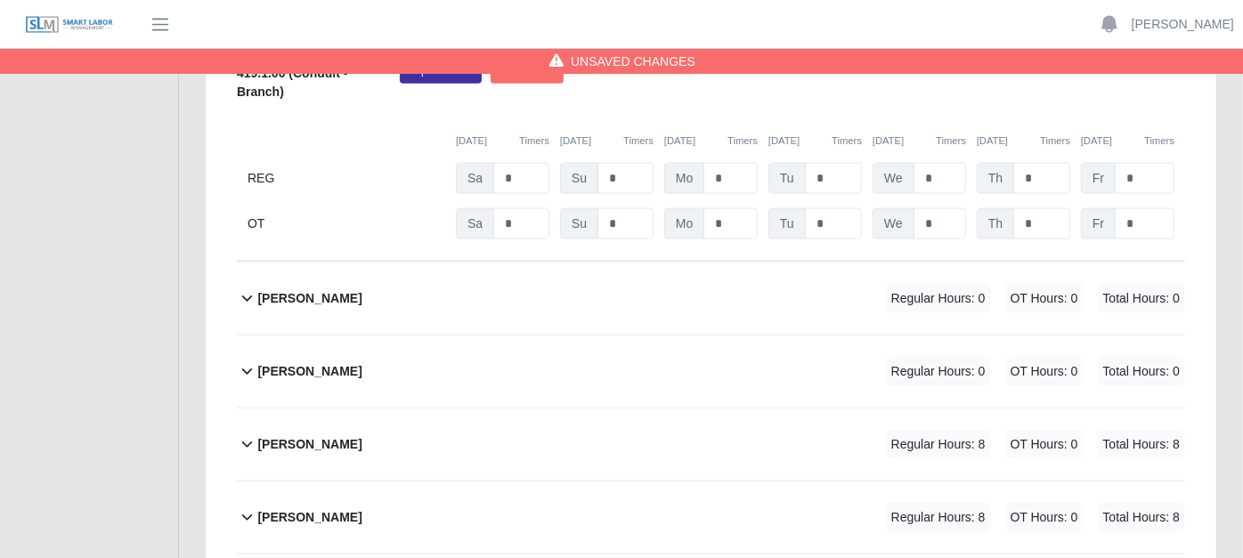
click at [249, 361] on icon at bounding box center [247, 371] width 20 height 21
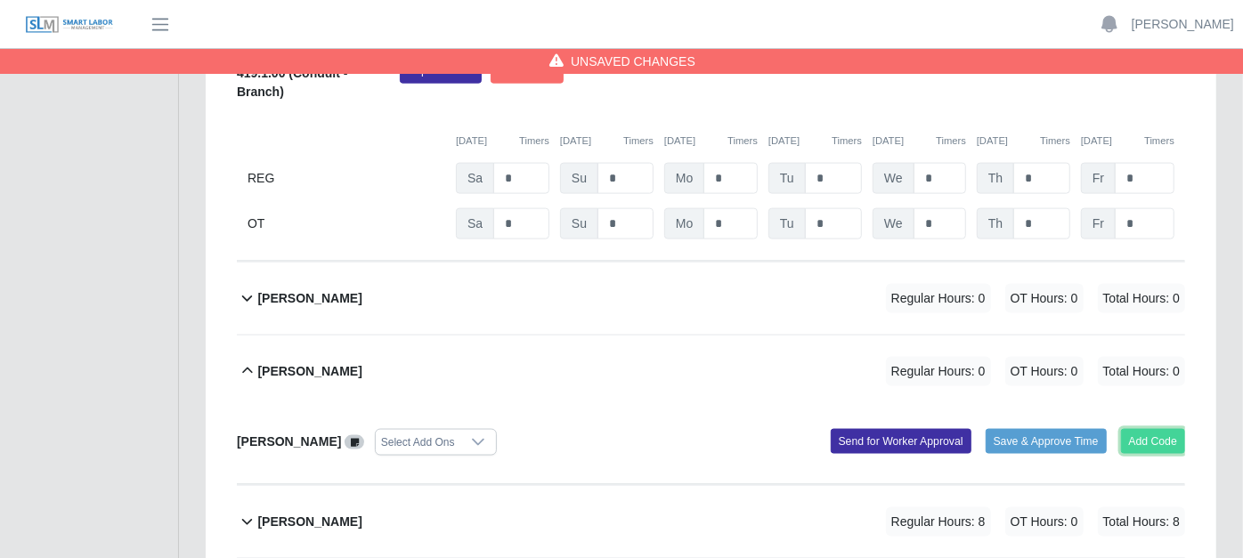
click at [1156, 429] on button "Add Code" at bounding box center [1153, 441] width 65 height 25
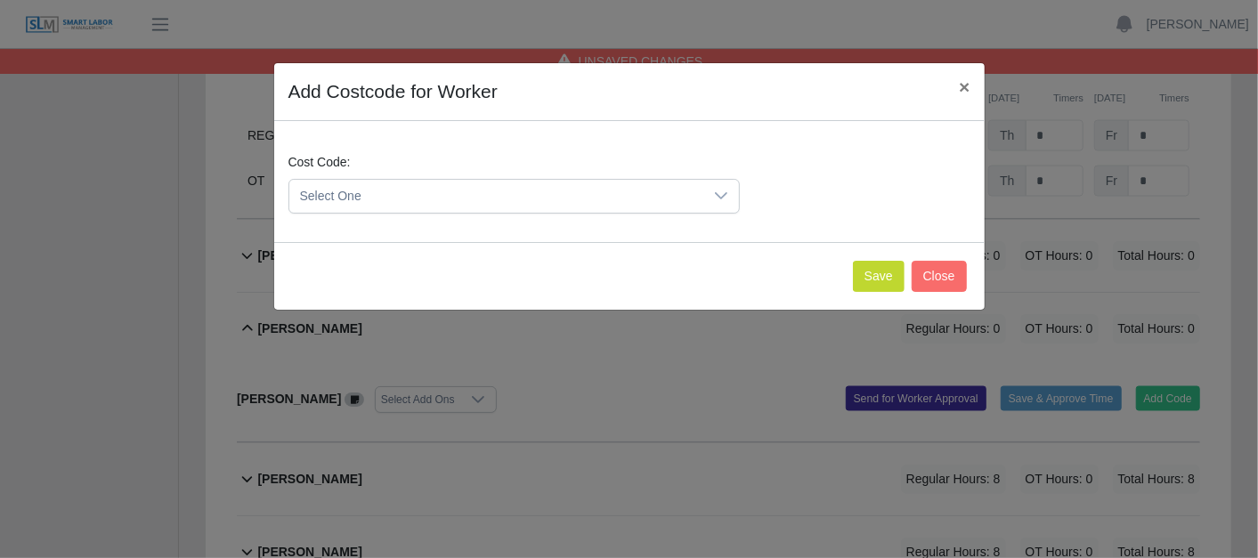
click at [719, 196] on icon at bounding box center [721, 195] width 12 height 7
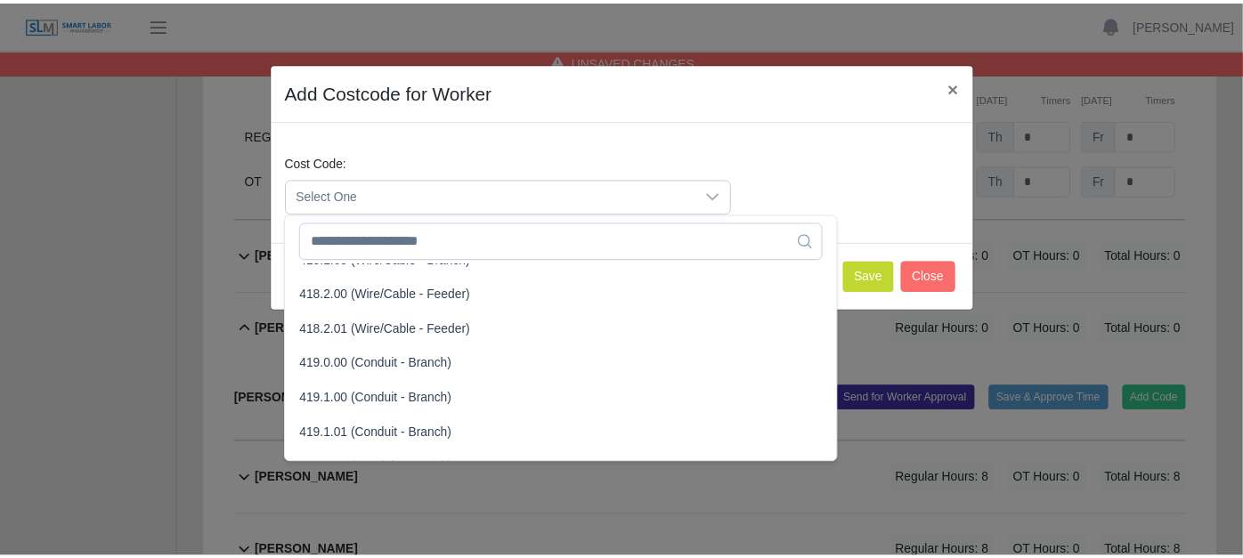
scroll to position [890, 0]
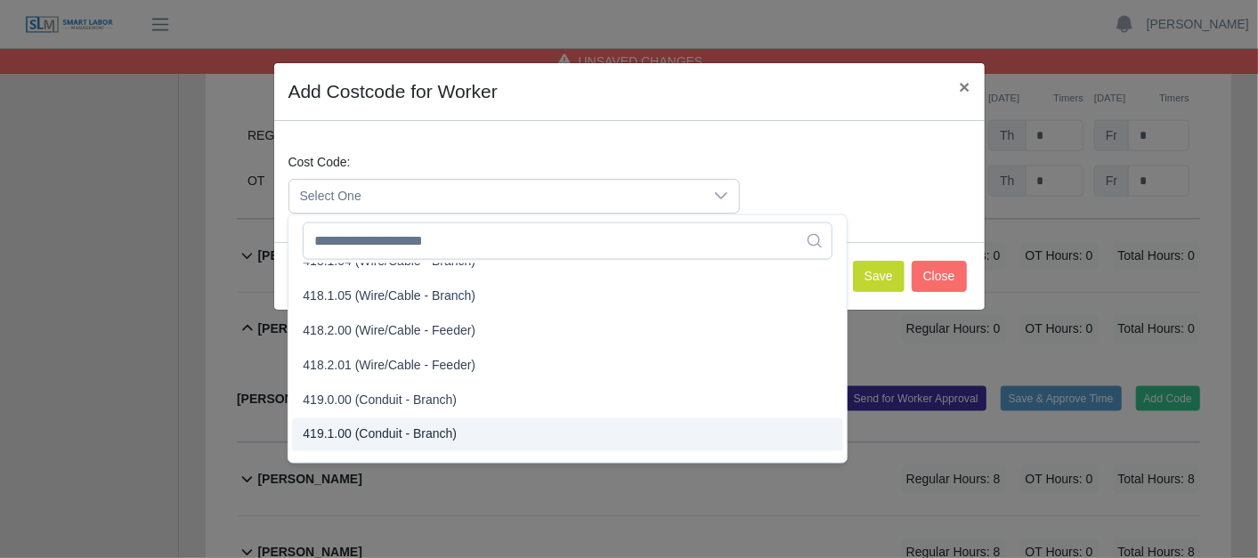
click at [385, 422] on li "419.1.00 (Conduit - Branch)" at bounding box center [567, 434] width 550 height 33
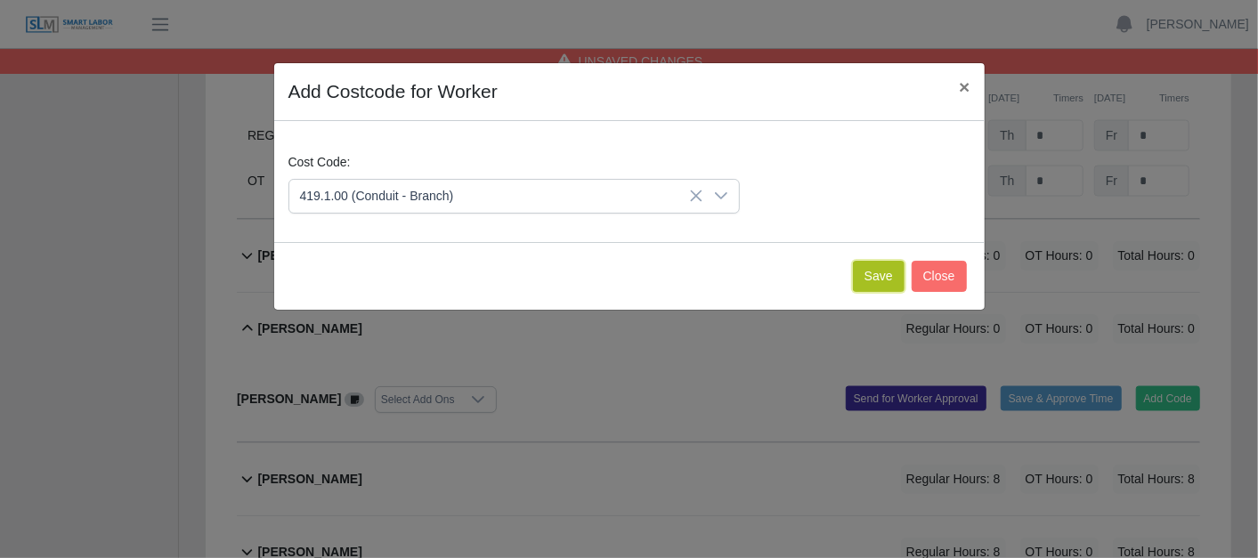
click at [876, 264] on button "Save" at bounding box center [879, 276] width 52 height 31
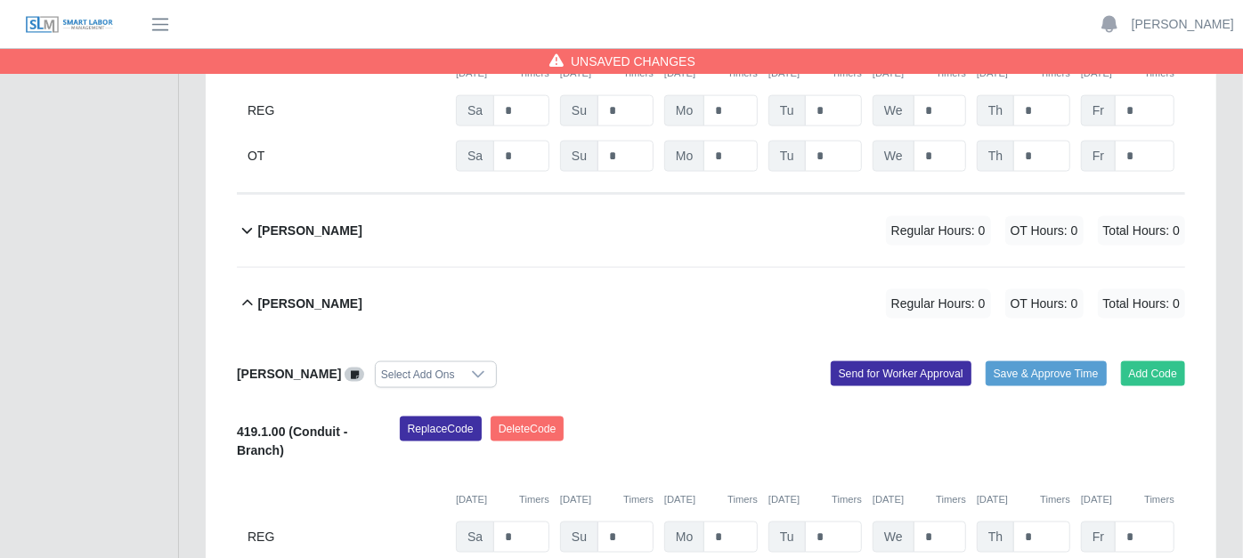
scroll to position [1582, 0]
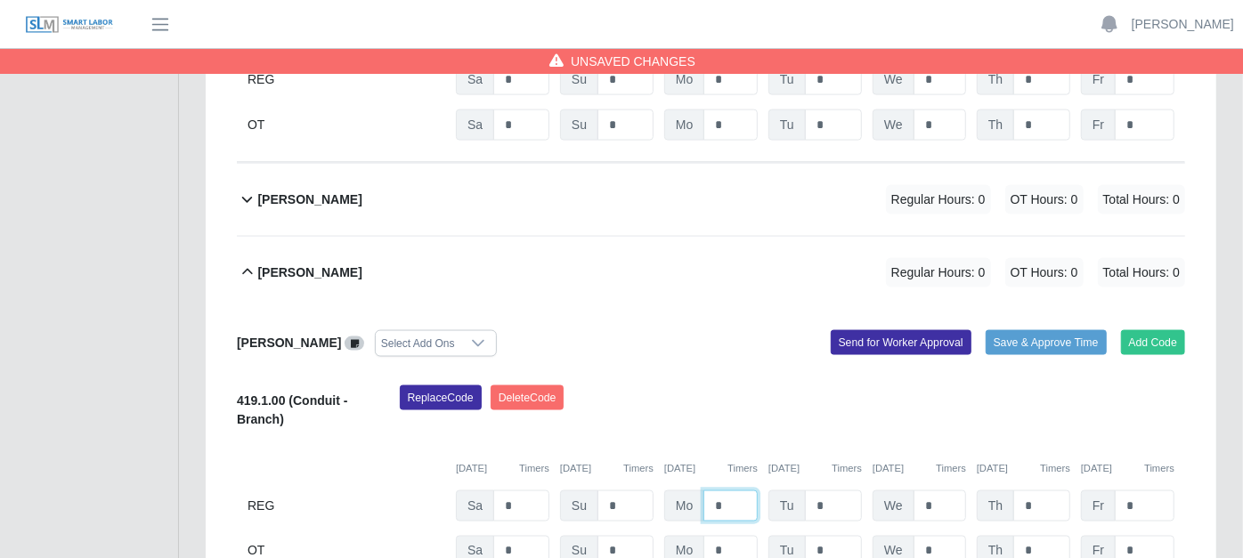
click at [727, 491] on input "*" at bounding box center [730, 506] width 54 height 31
type input "*"
click at [345, 336] on link at bounding box center [355, 343] width 20 height 14
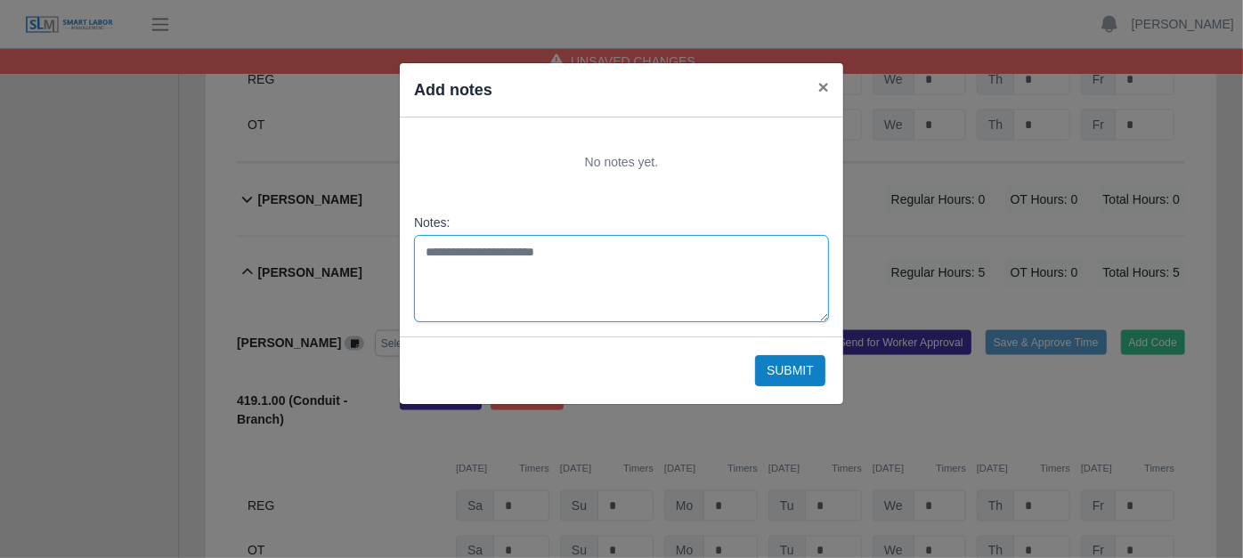
click at [433, 243] on textarea "Notes:" at bounding box center [621, 278] width 415 height 87
type textarea "**********"
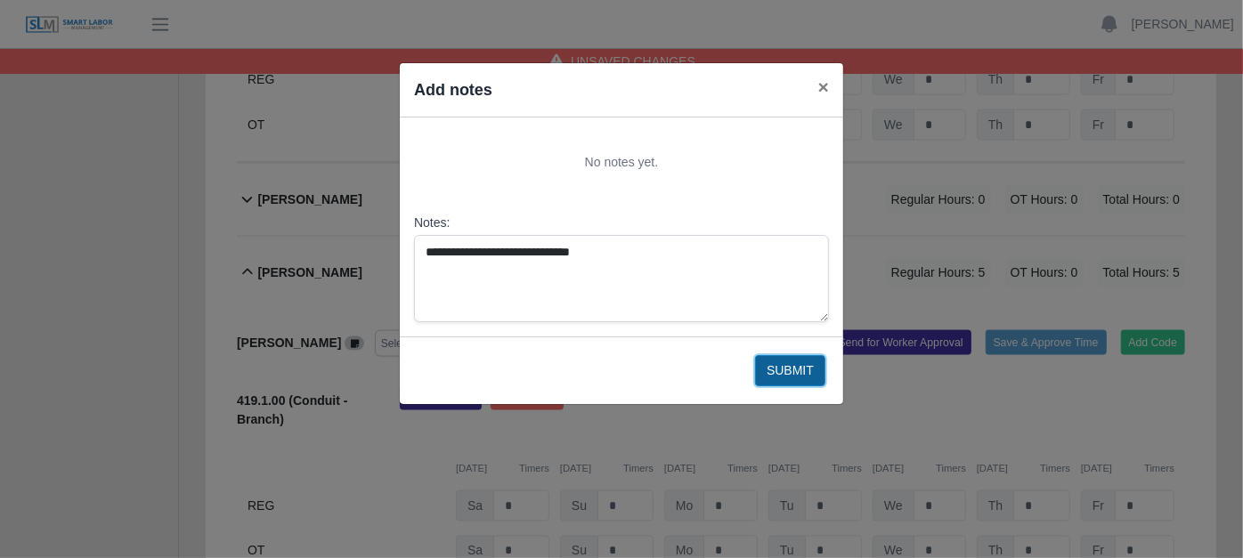
click at [778, 361] on button "Submit" at bounding box center [790, 370] width 70 height 31
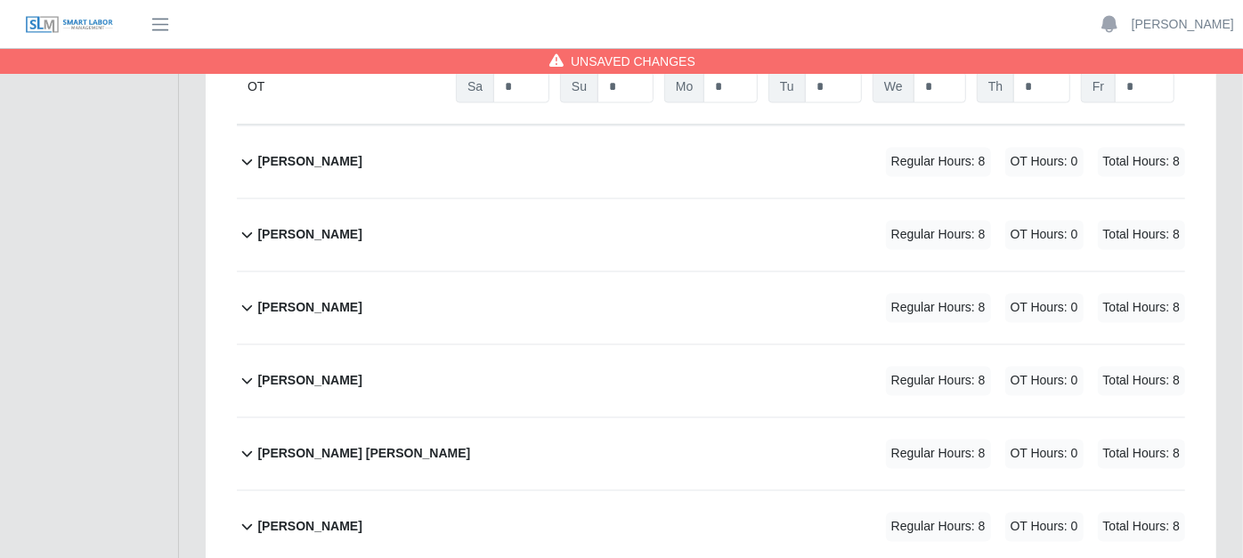
scroll to position [2077, 0]
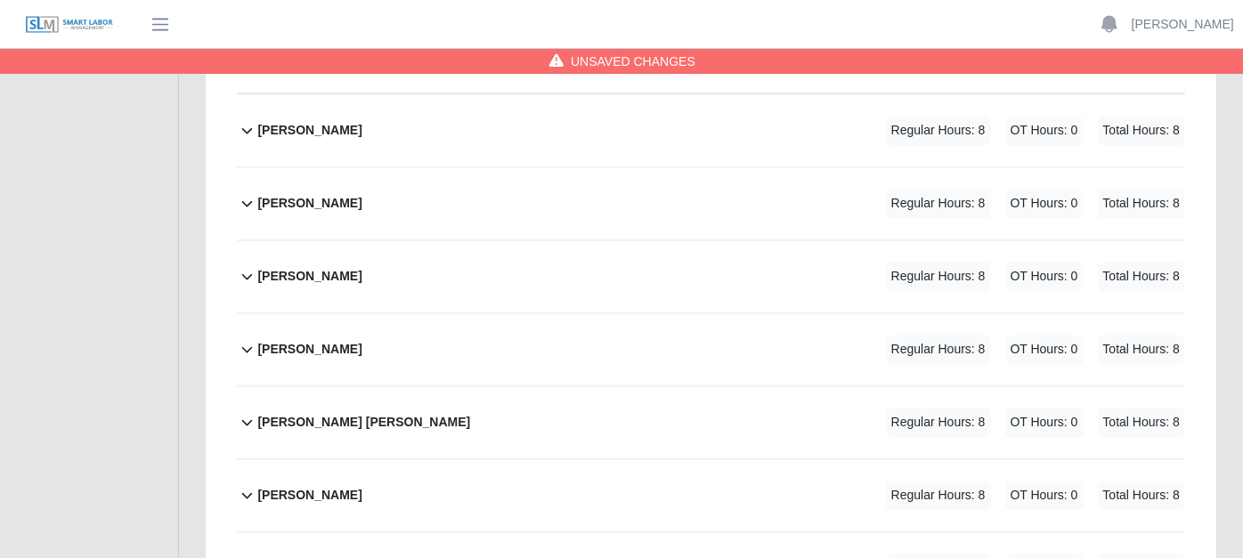
click at [238, 412] on icon at bounding box center [247, 422] width 20 height 21
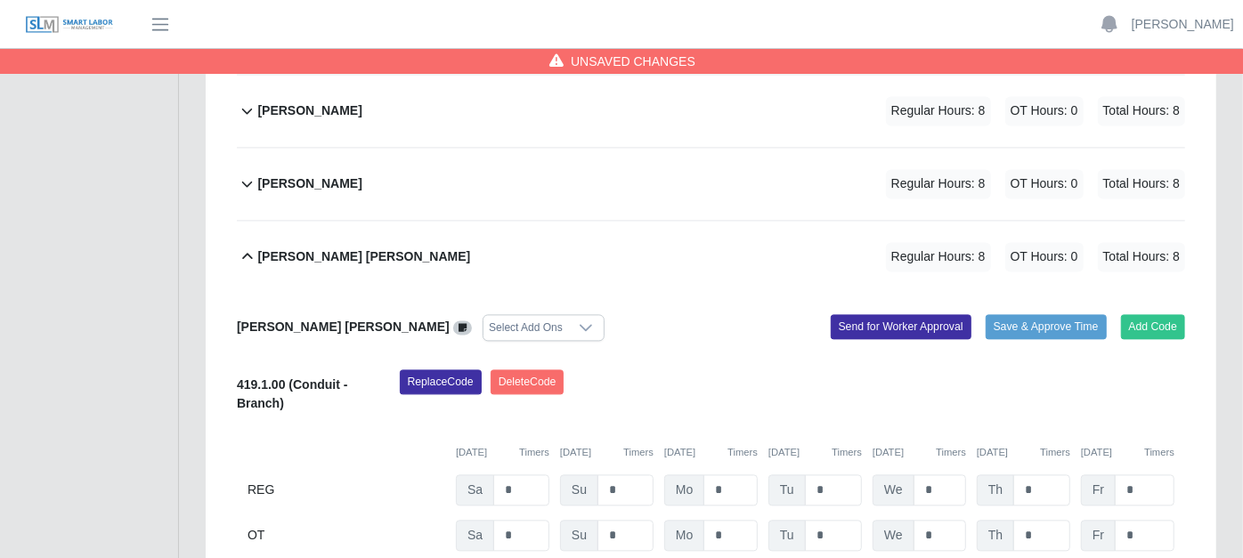
scroll to position [2275, 0]
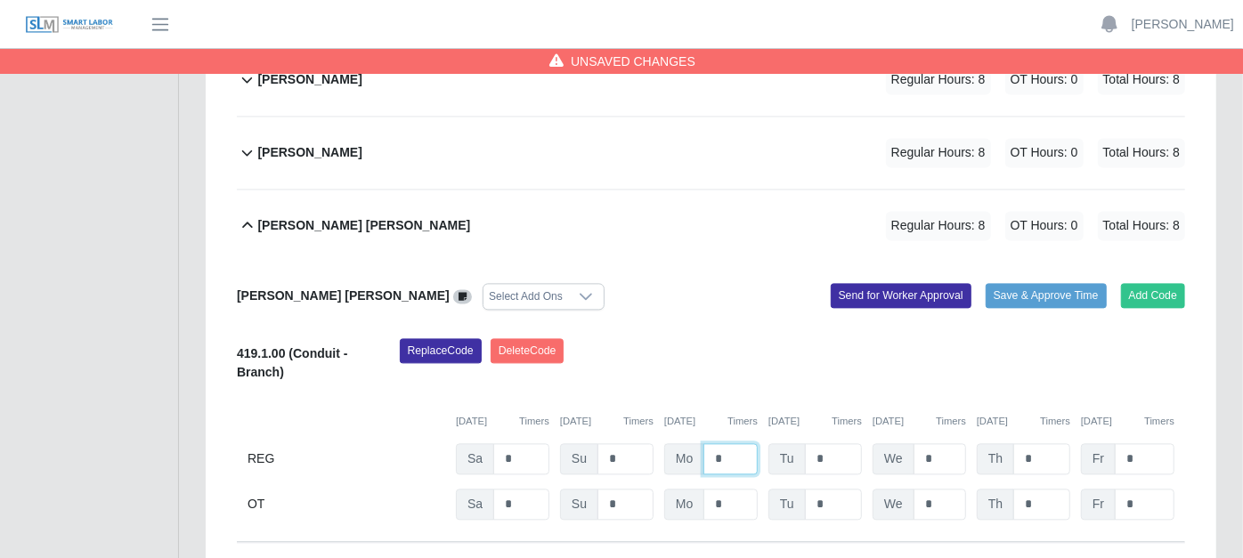
click at [723, 443] on input "*" at bounding box center [730, 458] width 54 height 31
type input "*"
click at [458, 292] on icon at bounding box center [462, 297] width 8 height 10
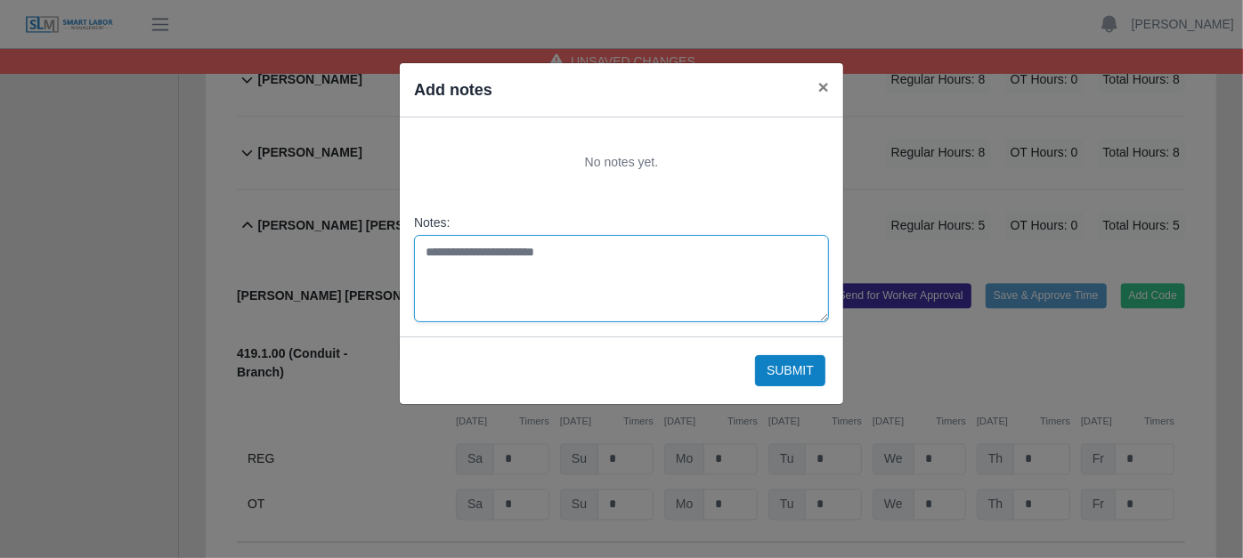
click at [435, 250] on textarea "Notes:" at bounding box center [621, 278] width 415 height 87
type textarea "**********"
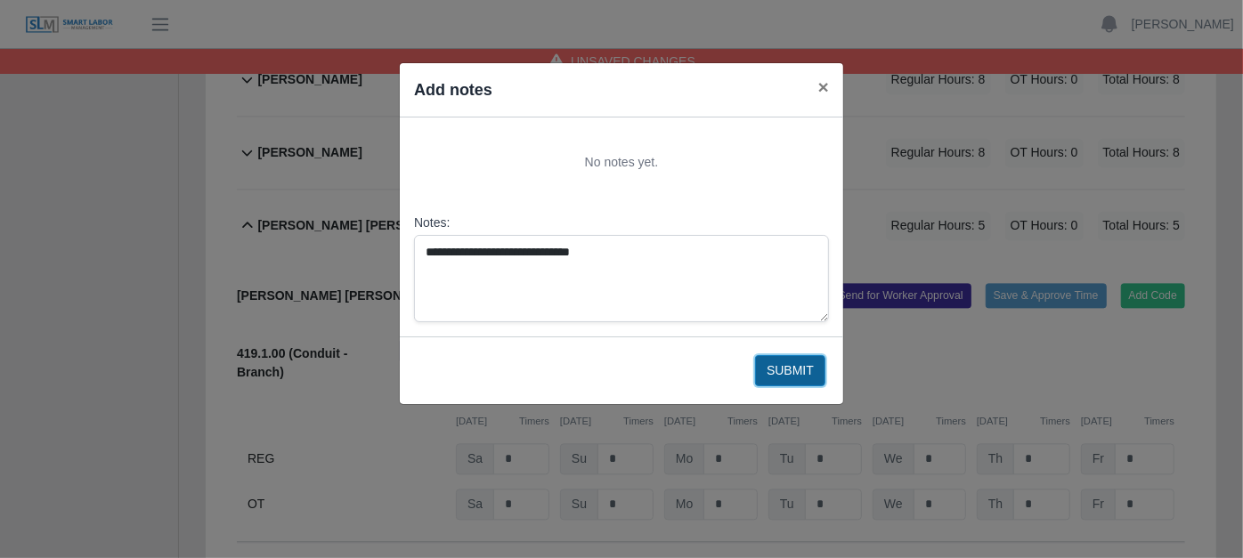
click at [788, 364] on button "Submit" at bounding box center [790, 370] width 70 height 31
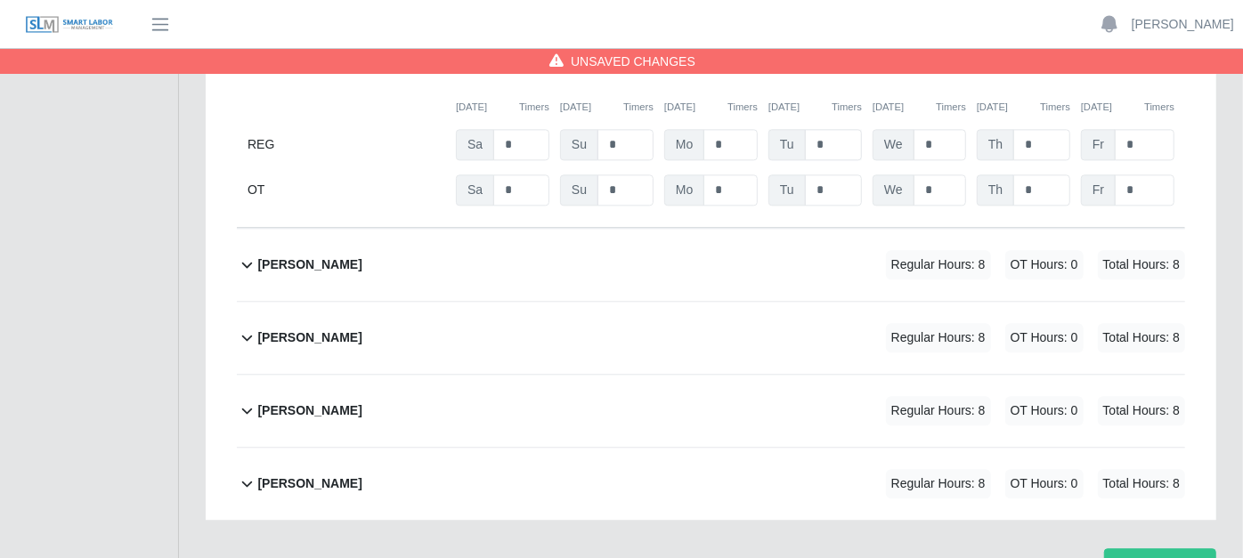
scroll to position [2599, 0]
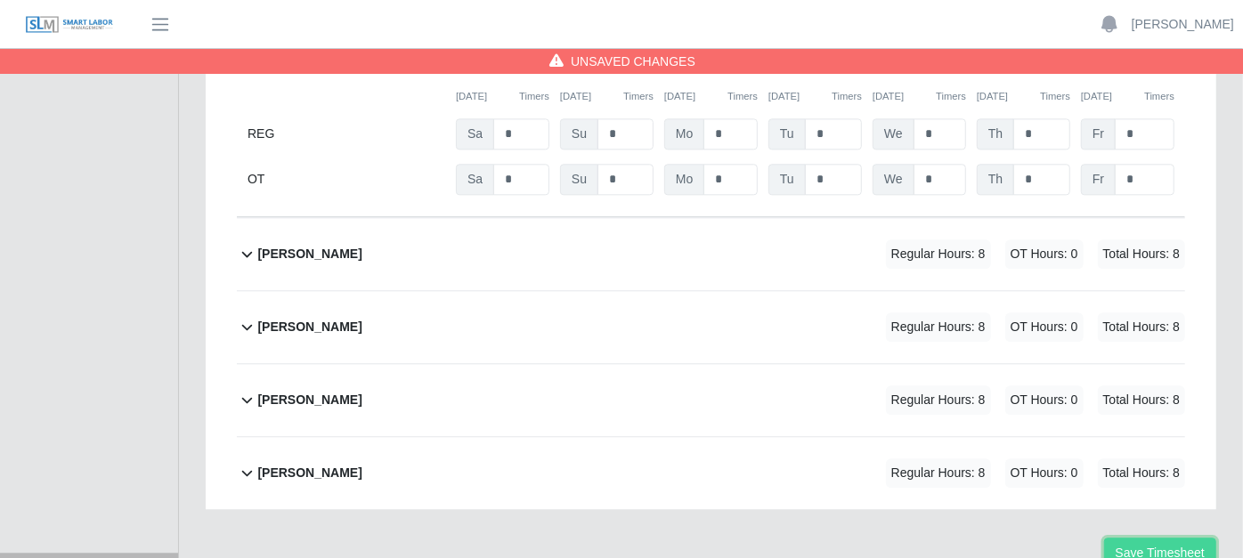
click at [1162, 538] on button "Save Timesheet" at bounding box center [1160, 553] width 112 height 31
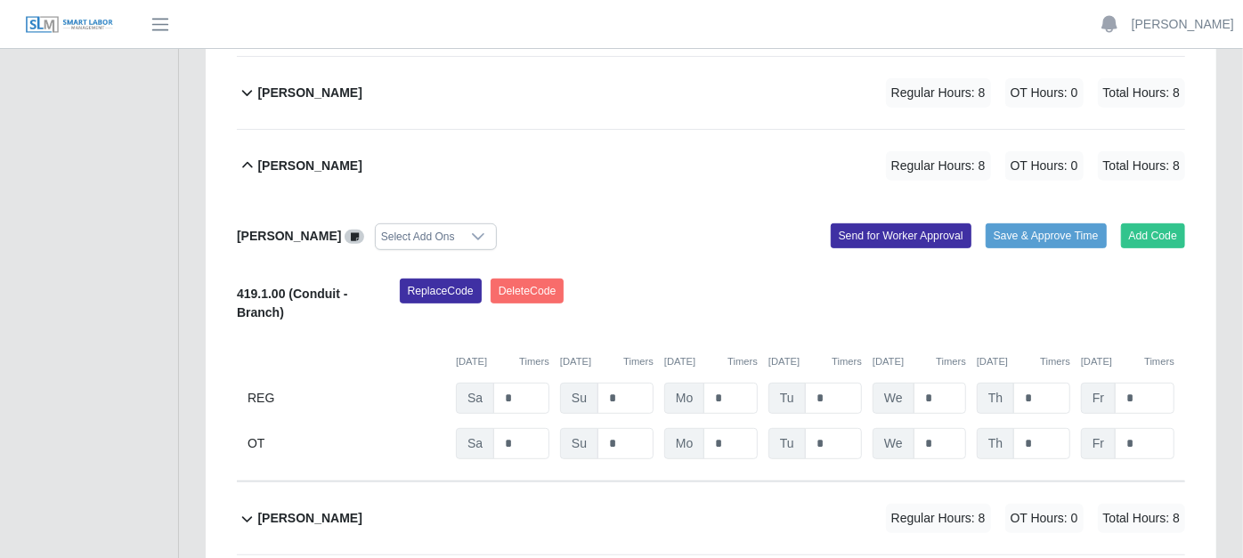
scroll to position [423, 0]
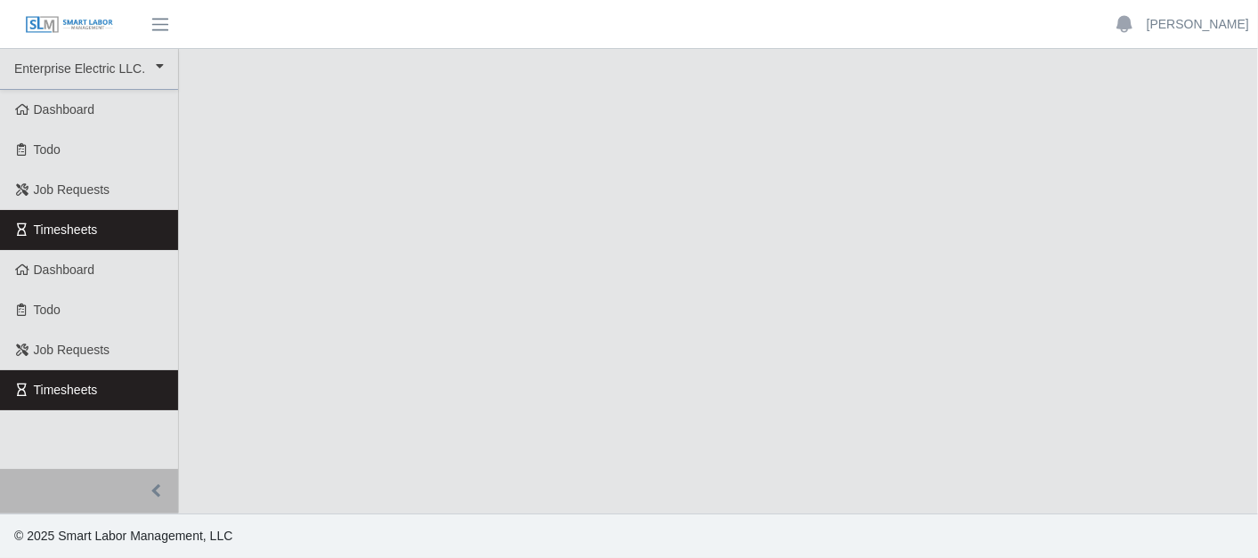
select select "***"
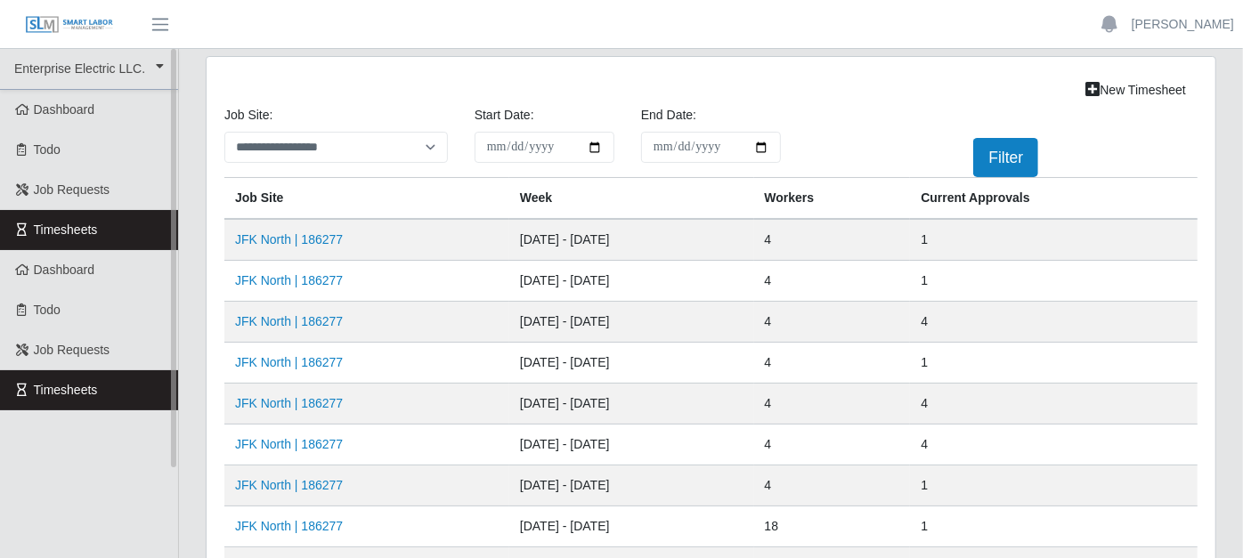
click at [115, 239] on link "Timesheets" at bounding box center [89, 230] width 178 height 40
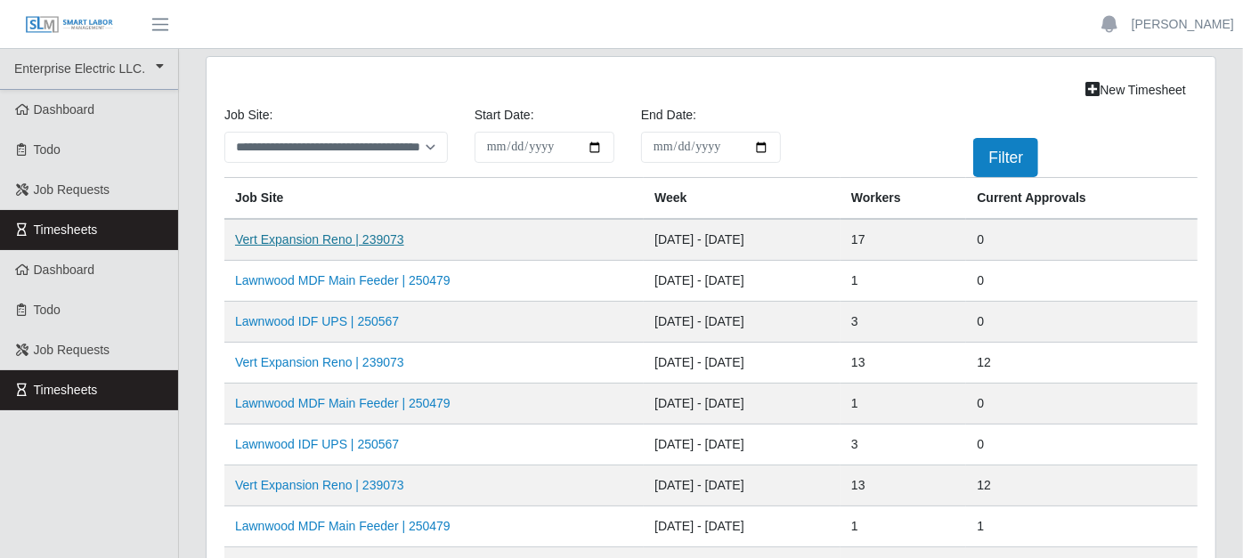
click at [321, 239] on link "Vert Expansion Reno | 239073" at bounding box center [319, 239] width 169 height 14
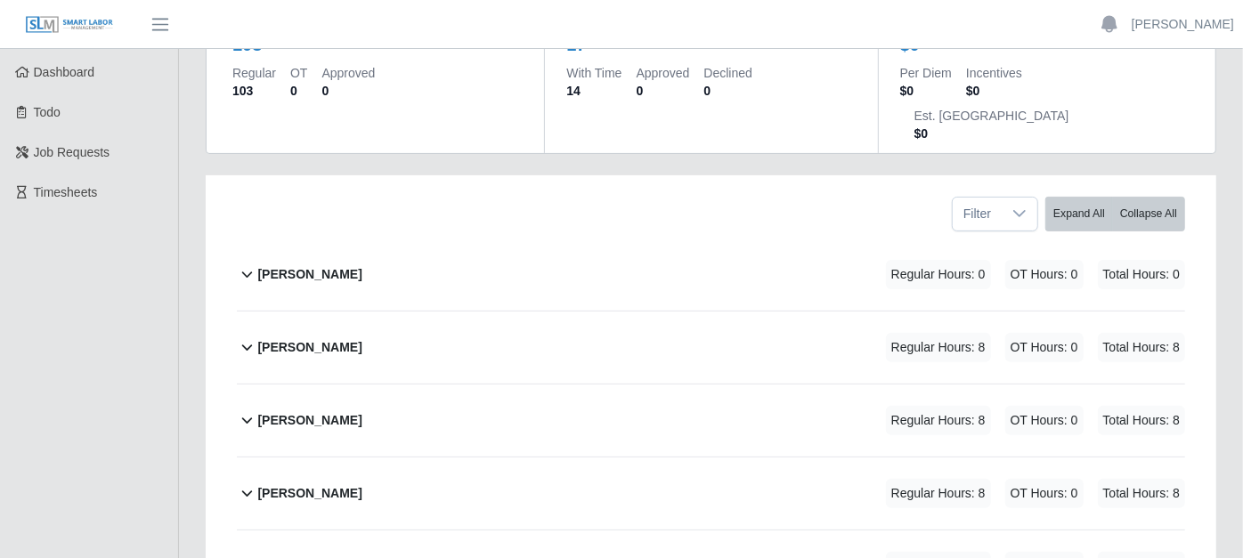
scroll to position [296, 0]
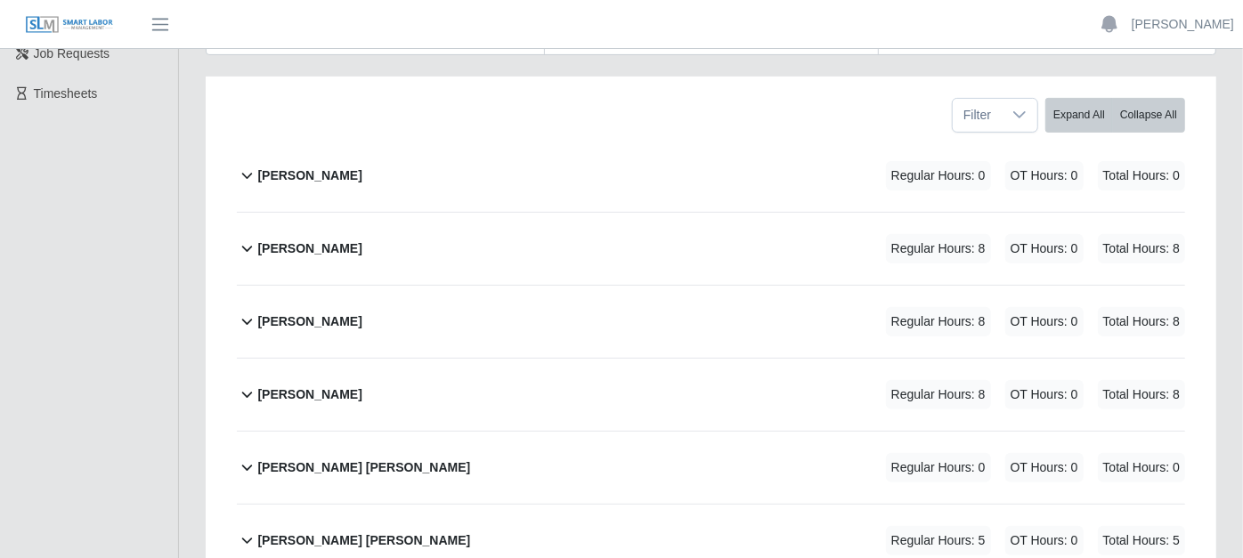
click at [250, 530] on icon at bounding box center [247, 540] width 20 height 21
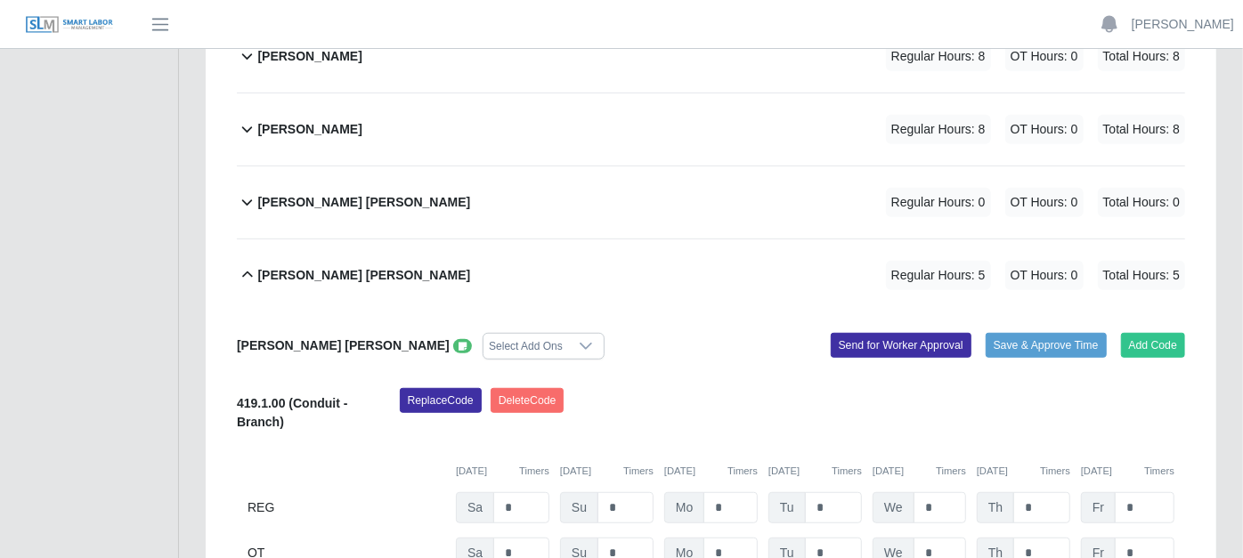
scroll to position [593, 0]
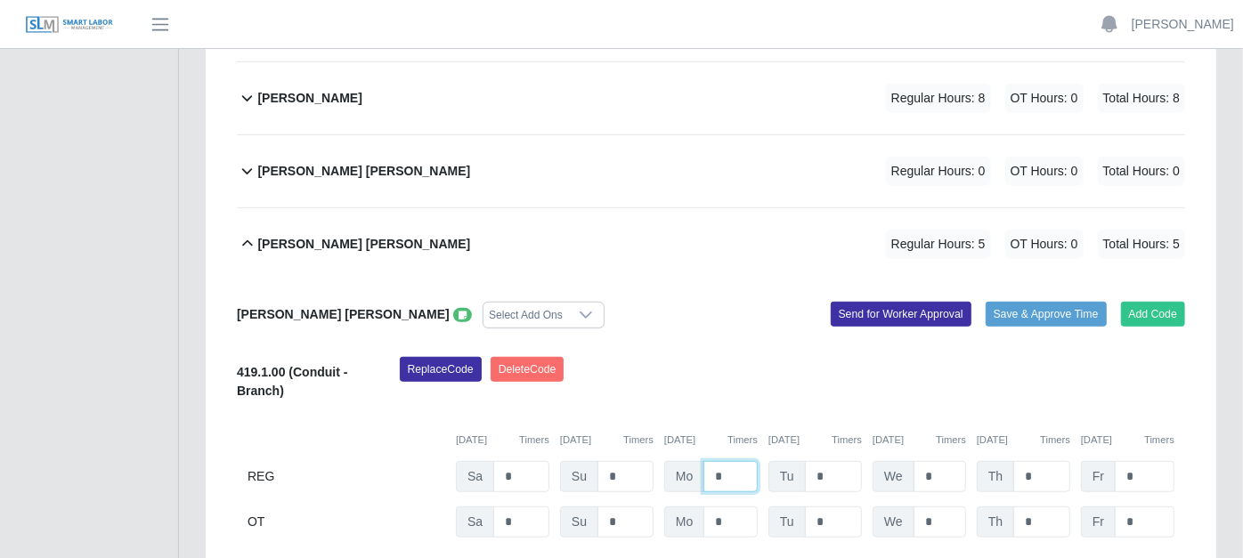
click at [732, 461] on input "*" at bounding box center [730, 476] width 54 height 31
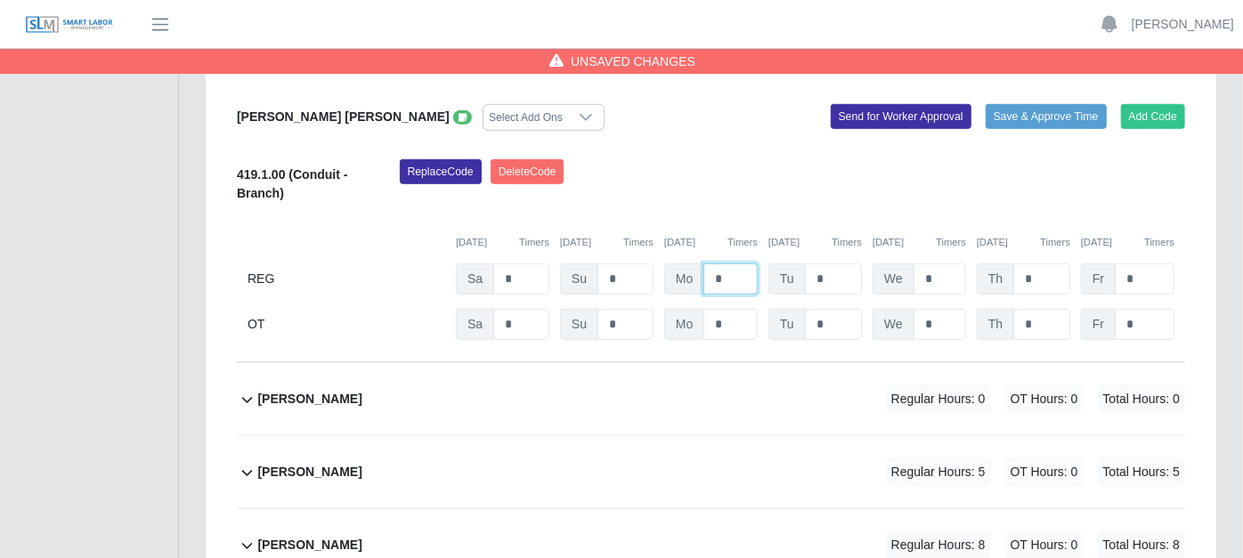
scroll to position [890, 0]
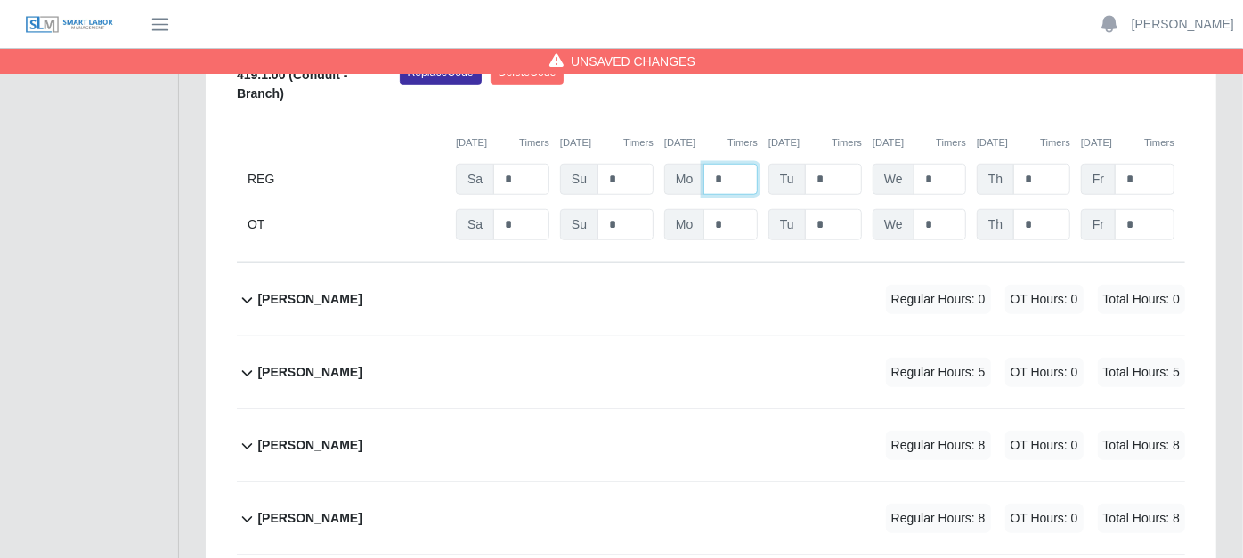
type input "*"
click at [249, 362] on icon at bounding box center [247, 372] width 20 height 21
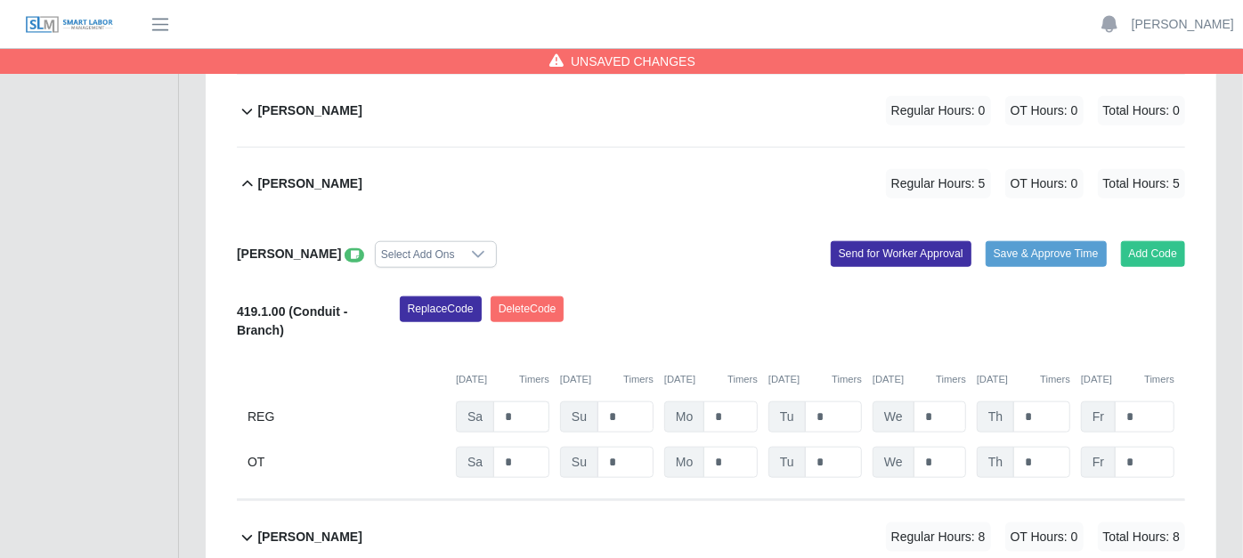
scroll to position [1088, 0]
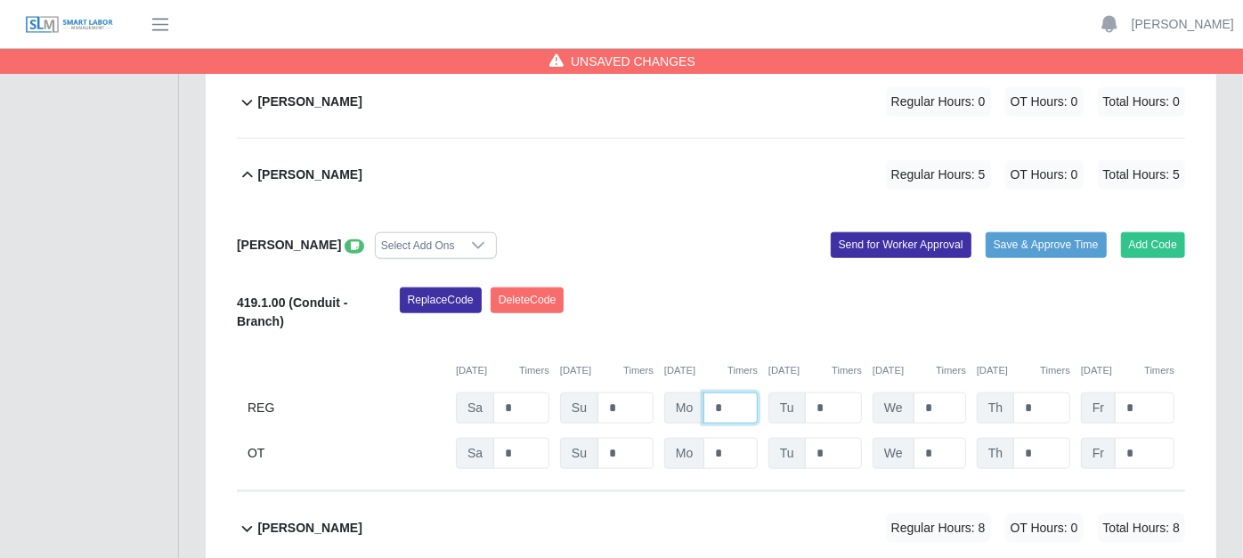
click at [727, 393] on input "*" at bounding box center [730, 408] width 54 height 31
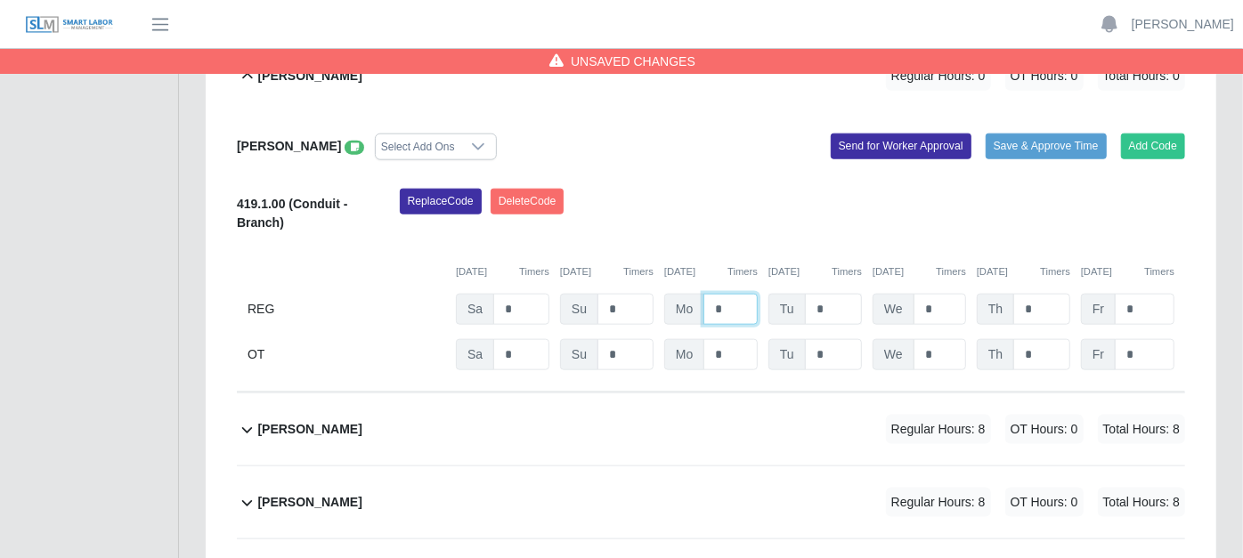
type input "*"
click at [834, 294] on input "*" at bounding box center [833, 309] width 57 height 31
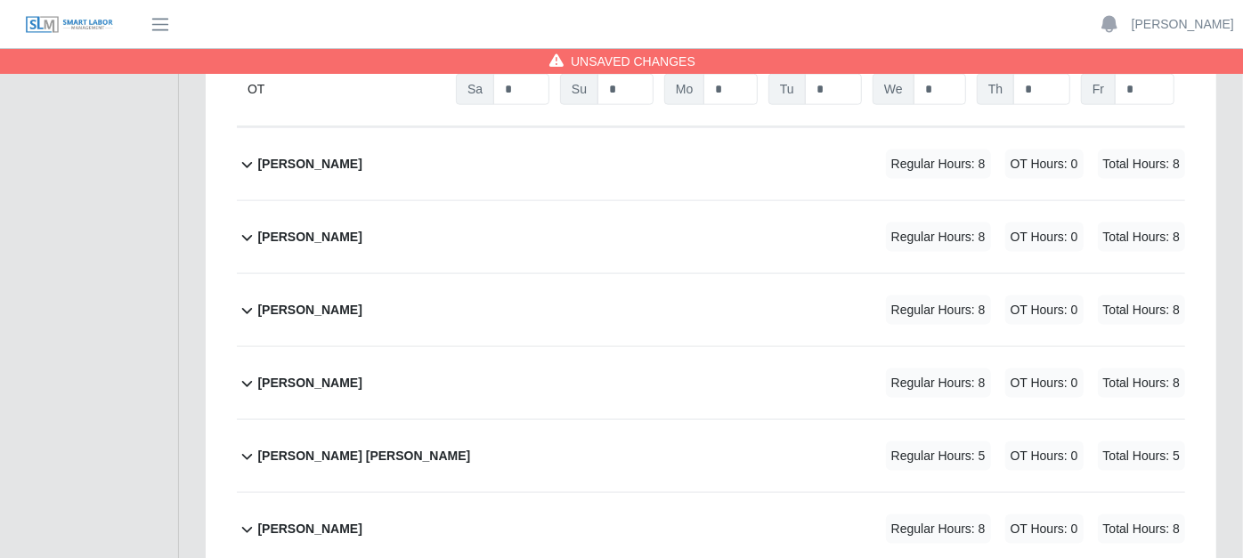
scroll to position [1483, 0]
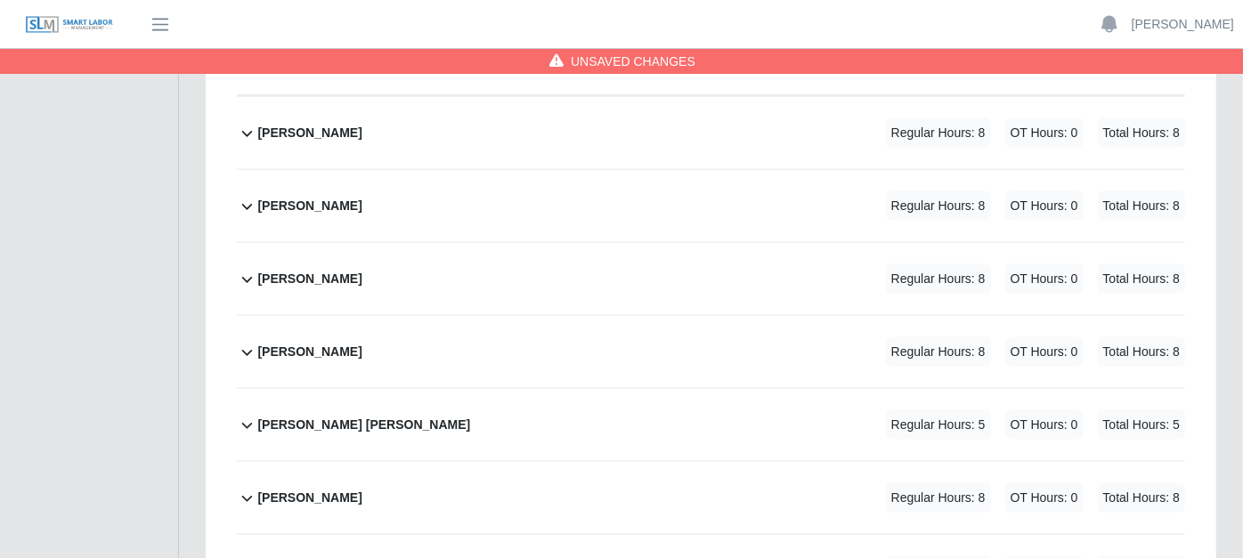
click at [239, 415] on icon at bounding box center [247, 425] width 20 height 21
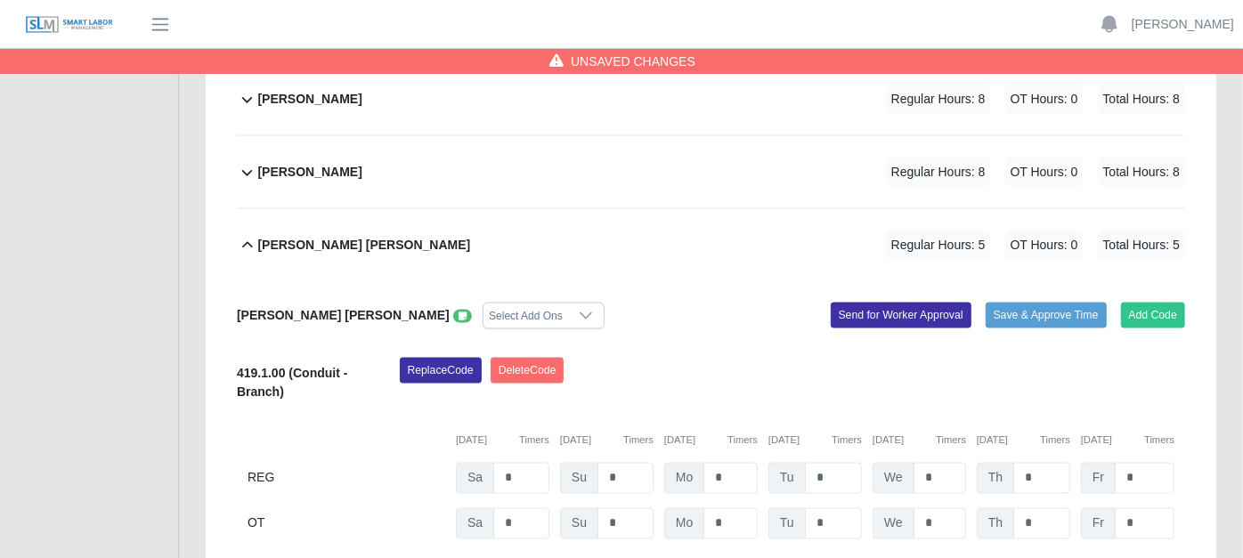
scroll to position [1681, 0]
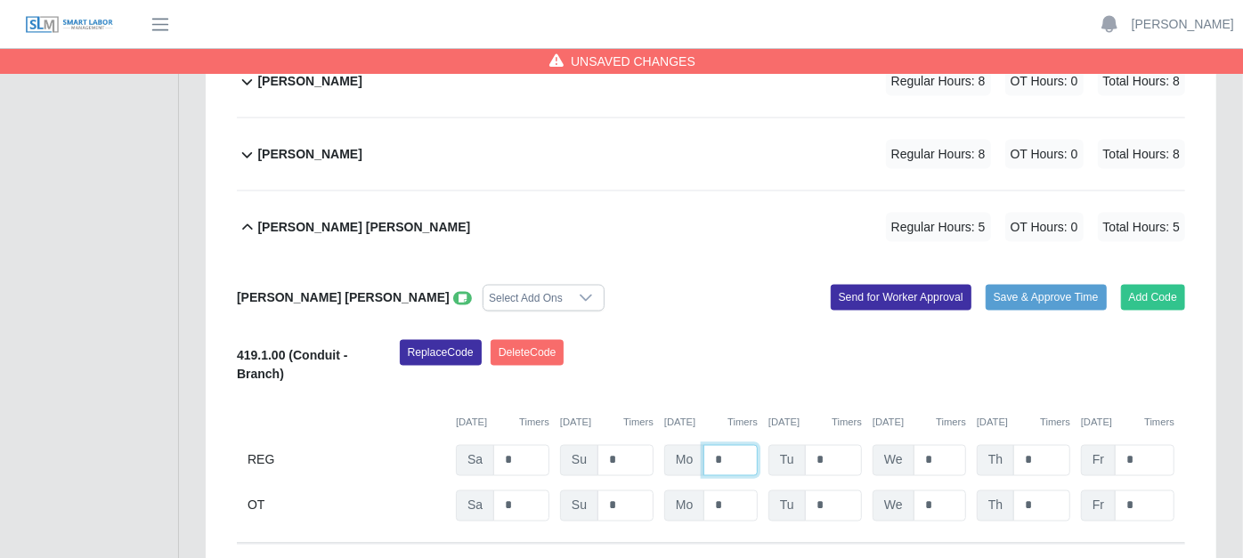
click at [732, 445] on input "*" at bounding box center [730, 460] width 54 height 31
type input "*"
click at [458, 294] on icon at bounding box center [462, 299] width 8 height 10
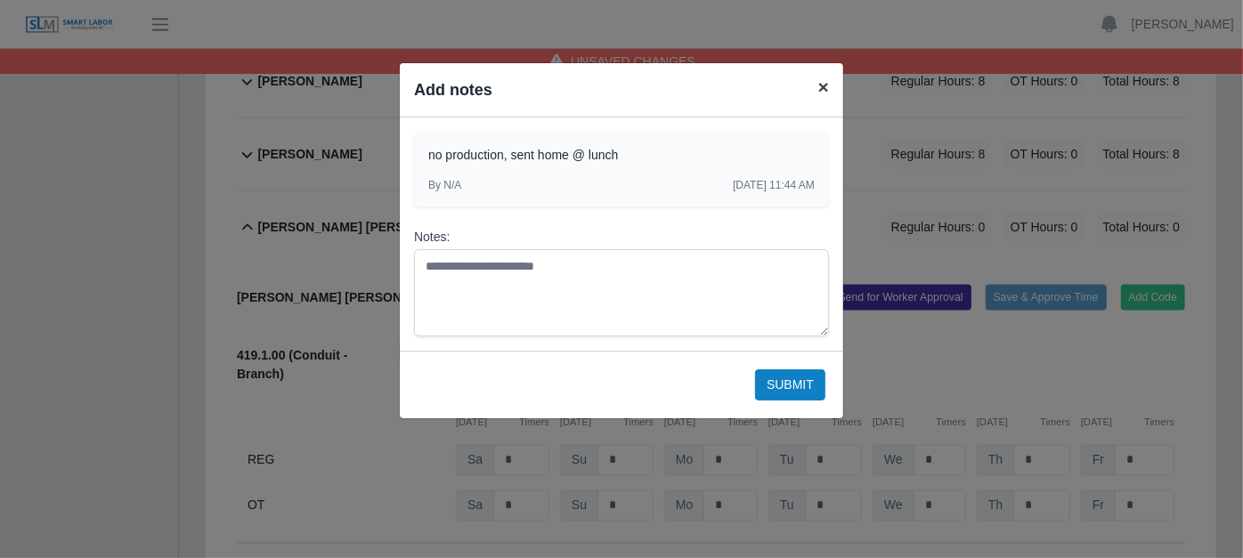
click at [823, 82] on span "×" at bounding box center [823, 87] width 11 height 20
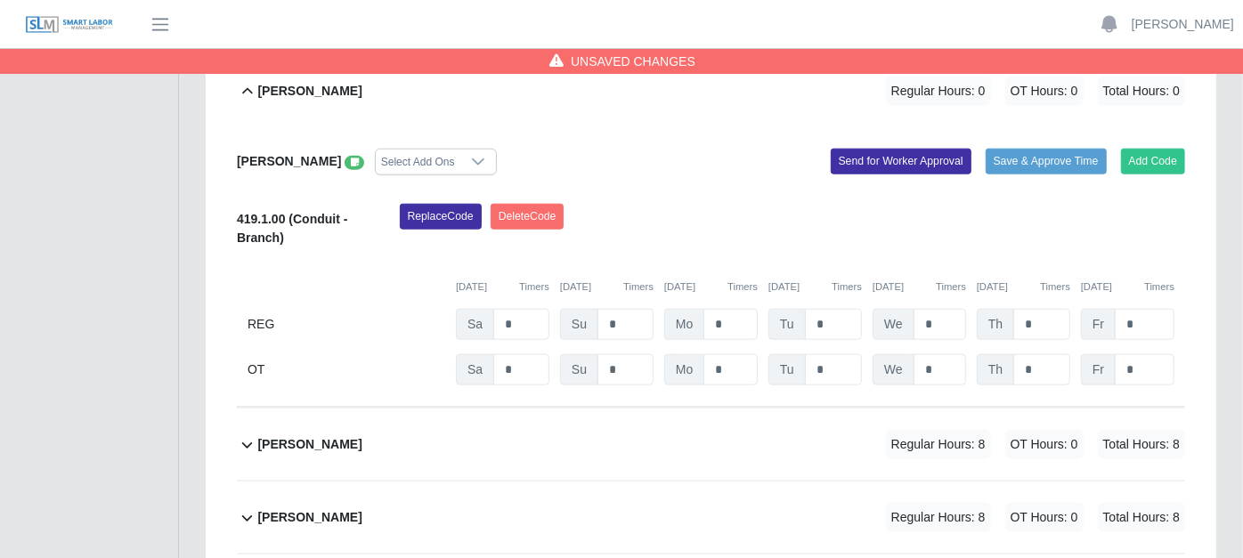
scroll to position [1088, 0]
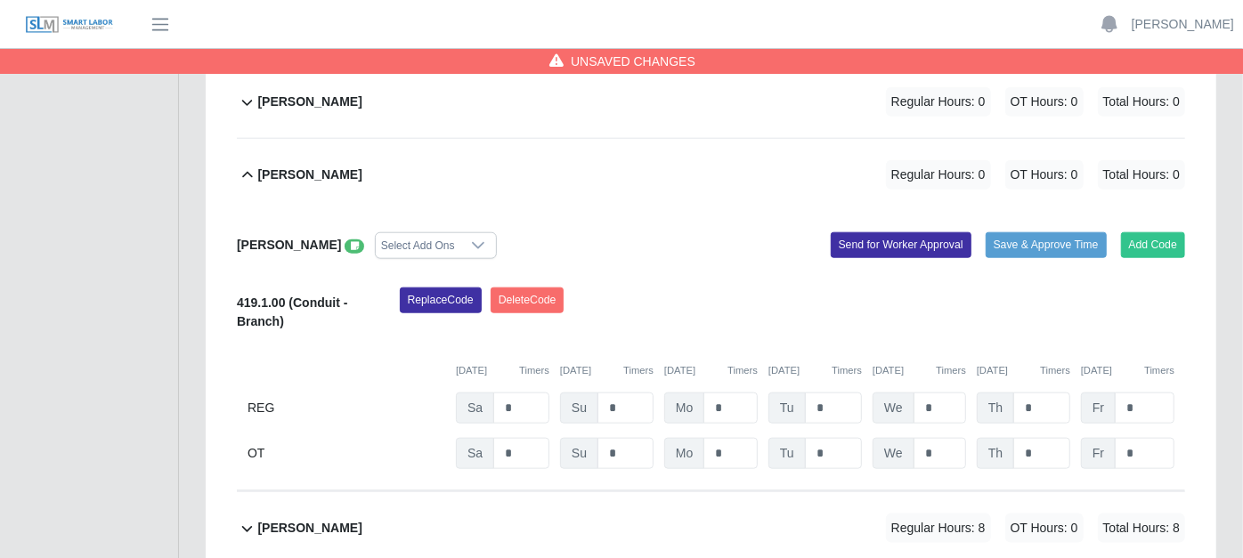
click at [345, 239] on span at bounding box center [355, 246] width 20 height 14
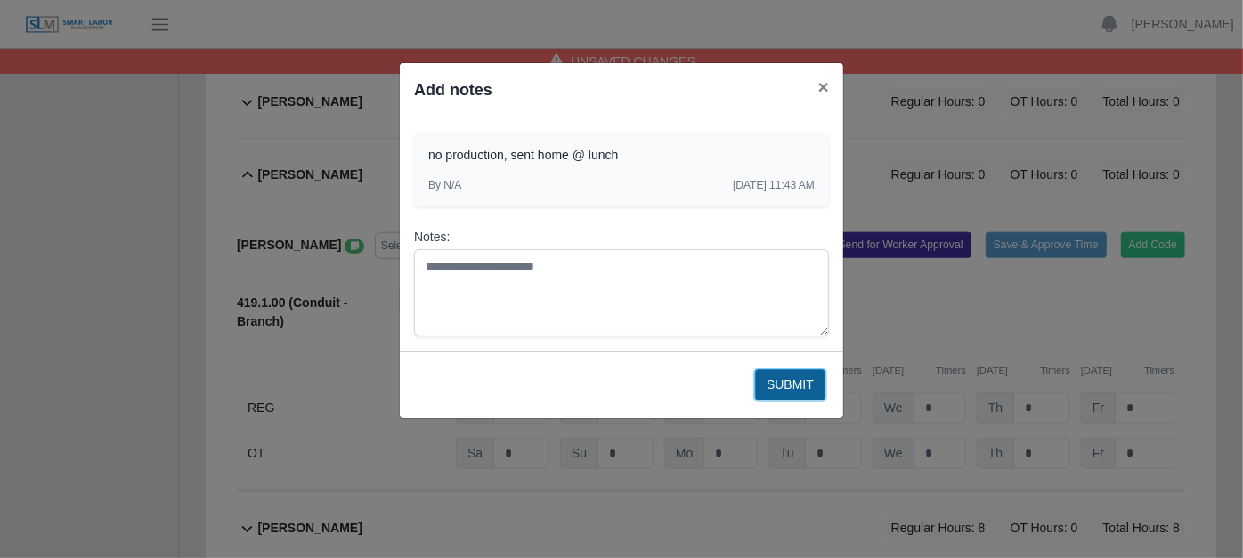
click at [791, 389] on button "Submit" at bounding box center [790, 384] width 70 height 31
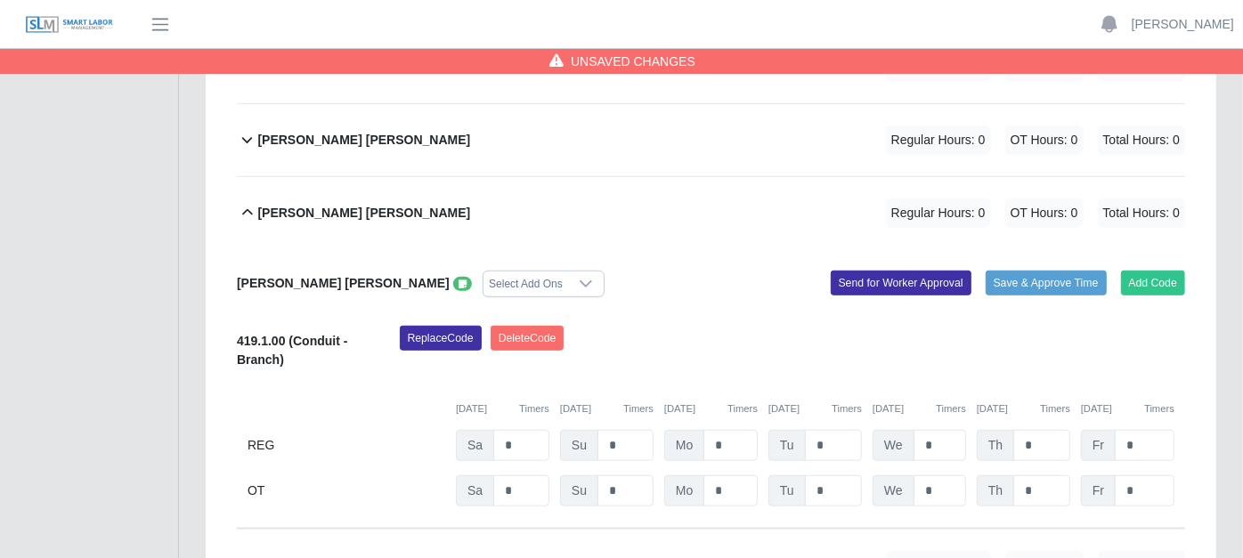
scroll to position [593, 0]
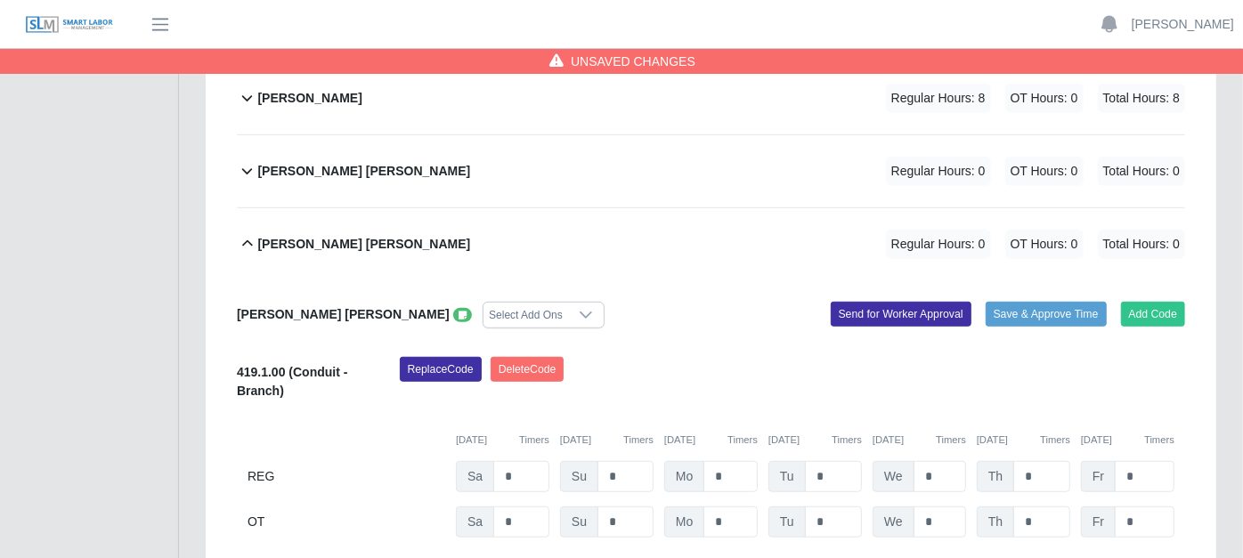
click at [458, 311] on icon at bounding box center [462, 316] width 8 height 10
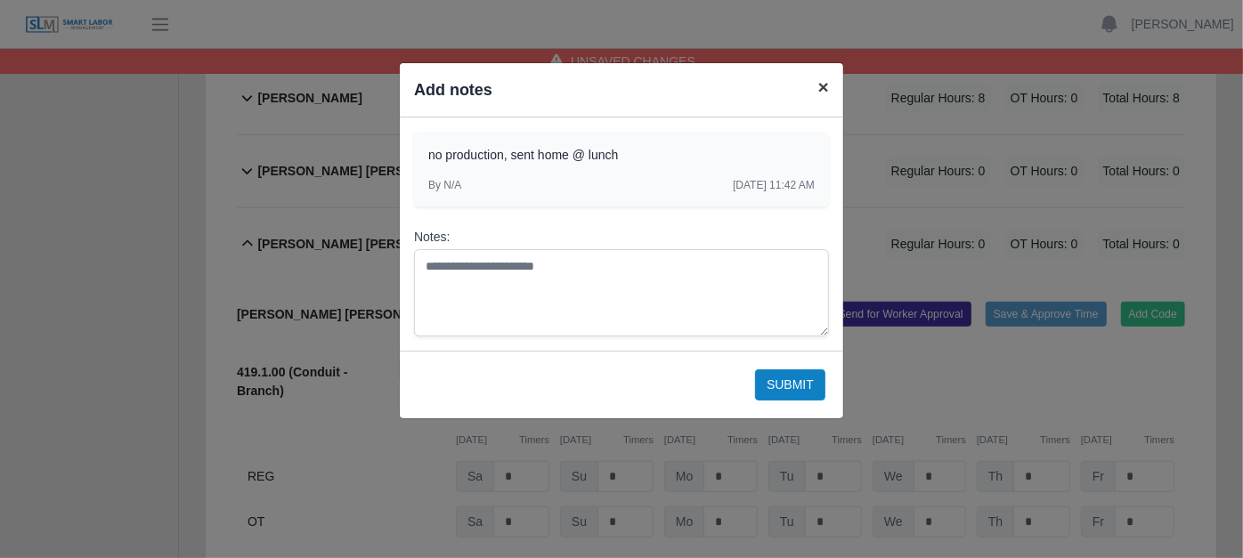
click at [821, 84] on span "×" at bounding box center [823, 87] width 11 height 20
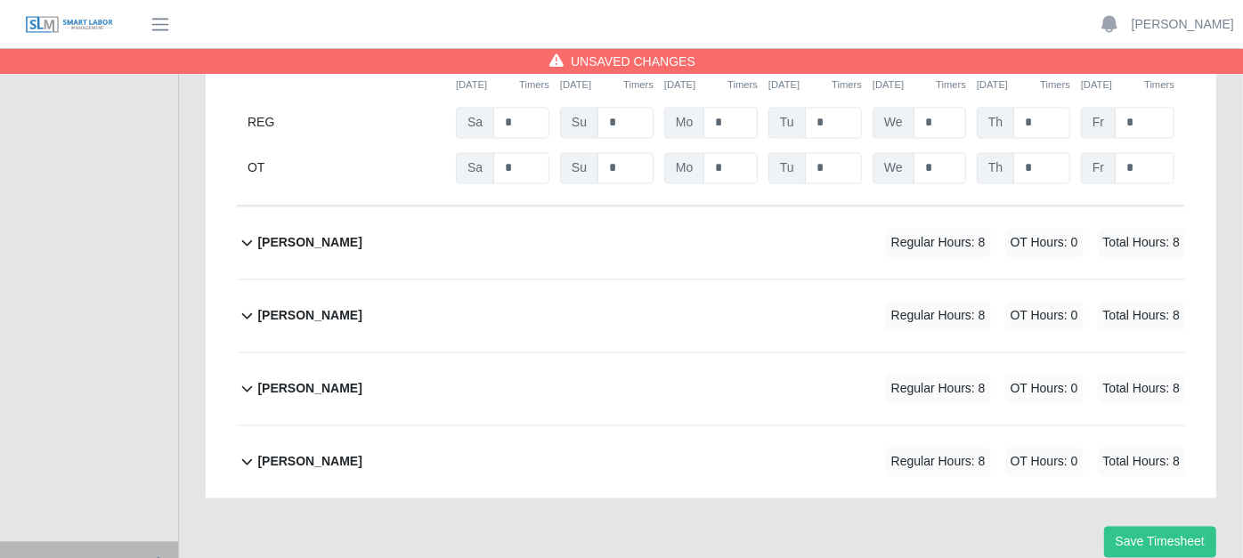
scroll to position [2040, 0]
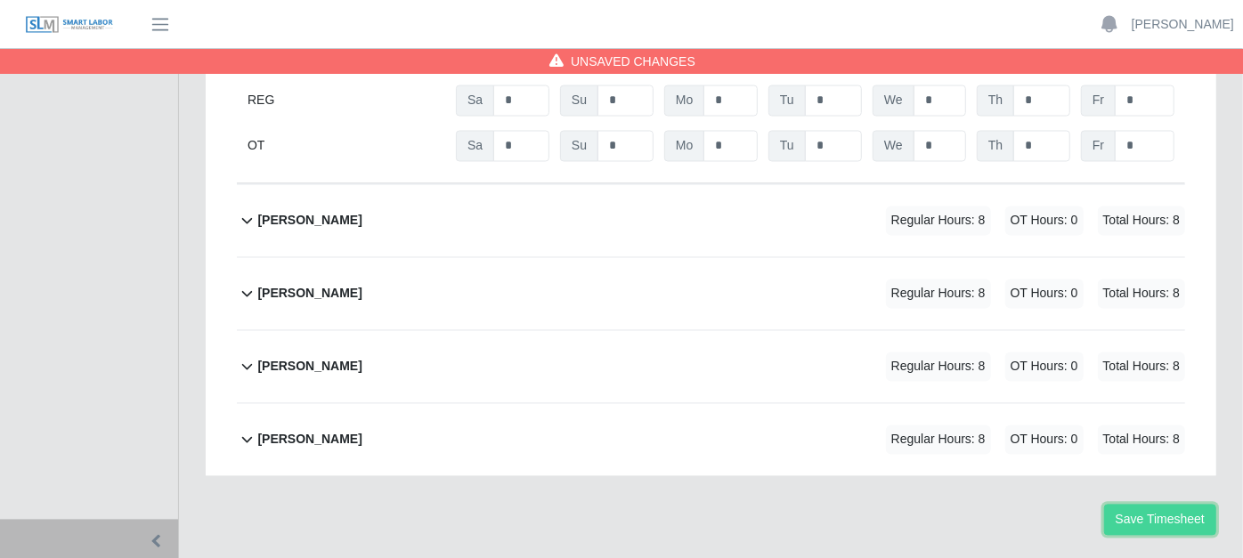
click at [1170, 505] on button "Save Timesheet" at bounding box center [1160, 520] width 112 height 31
